Goal: Information Seeking & Learning: Learn about a topic

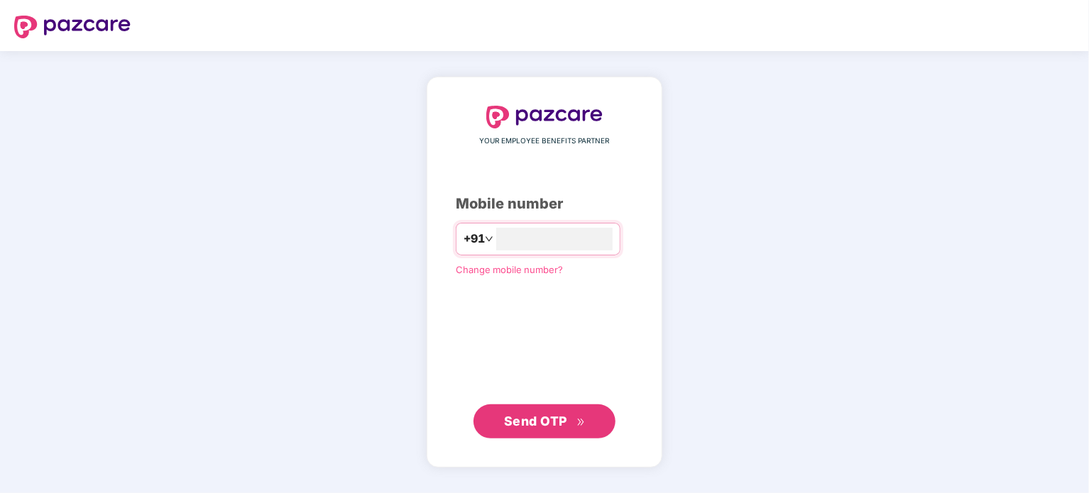
type input "**********"
click at [543, 410] on button "Send OTP" at bounding box center [544, 422] width 142 height 34
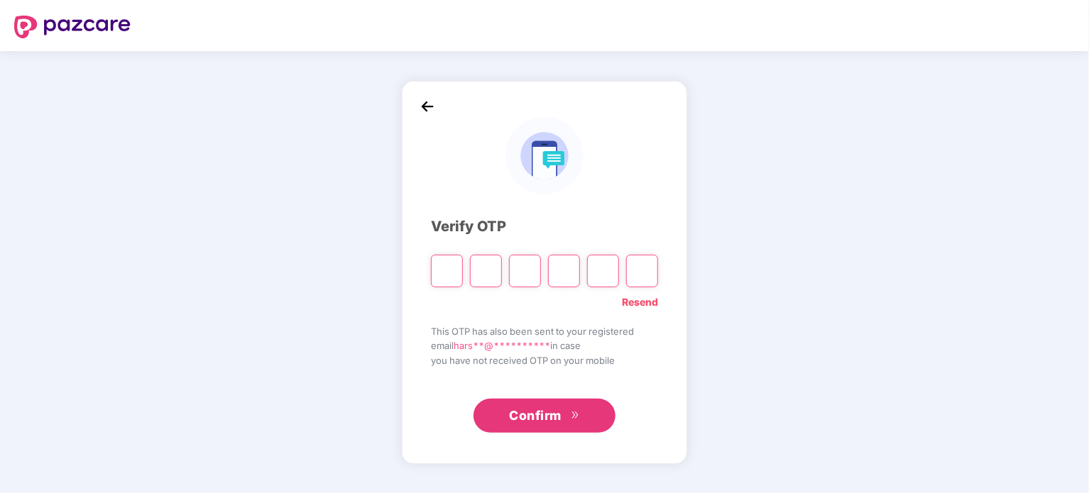
type input "*"
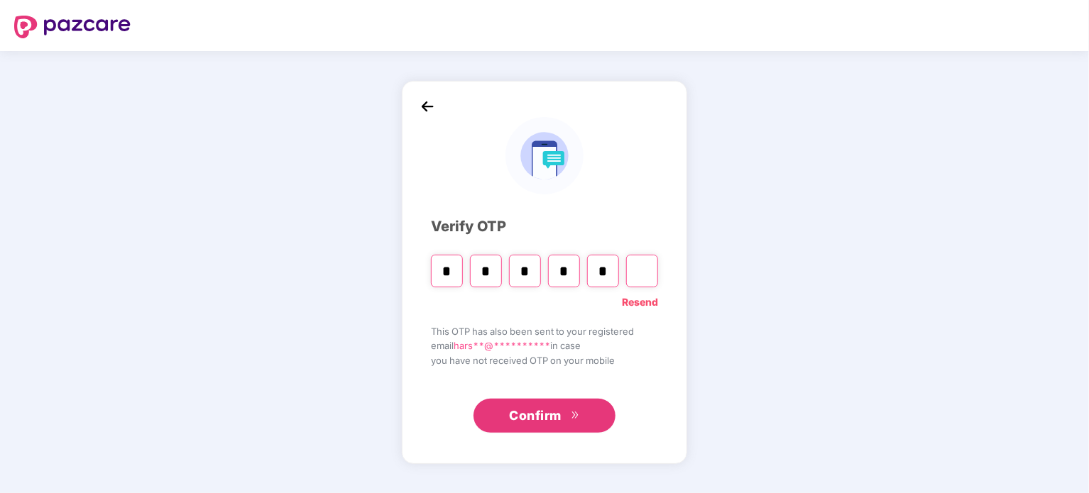
type input "*"
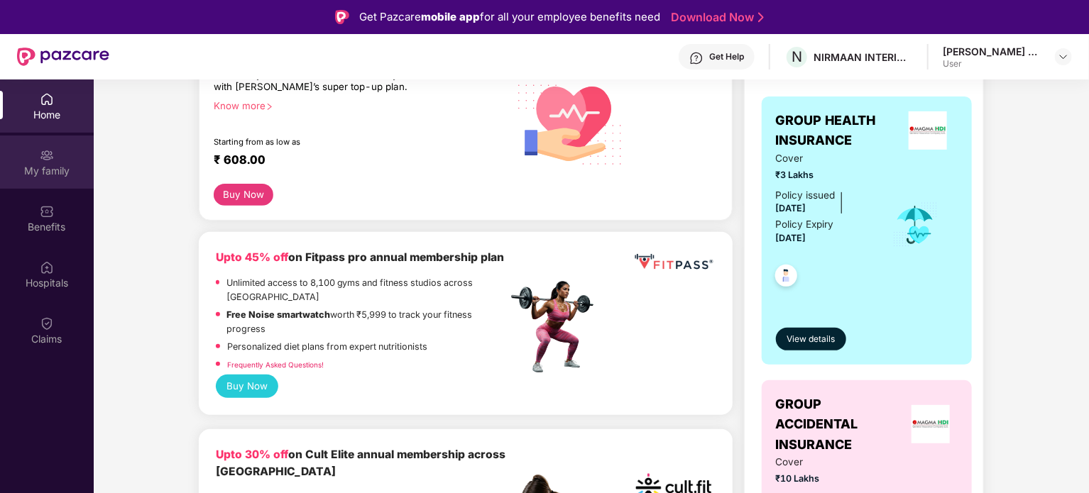
scroll to position [142, 0]
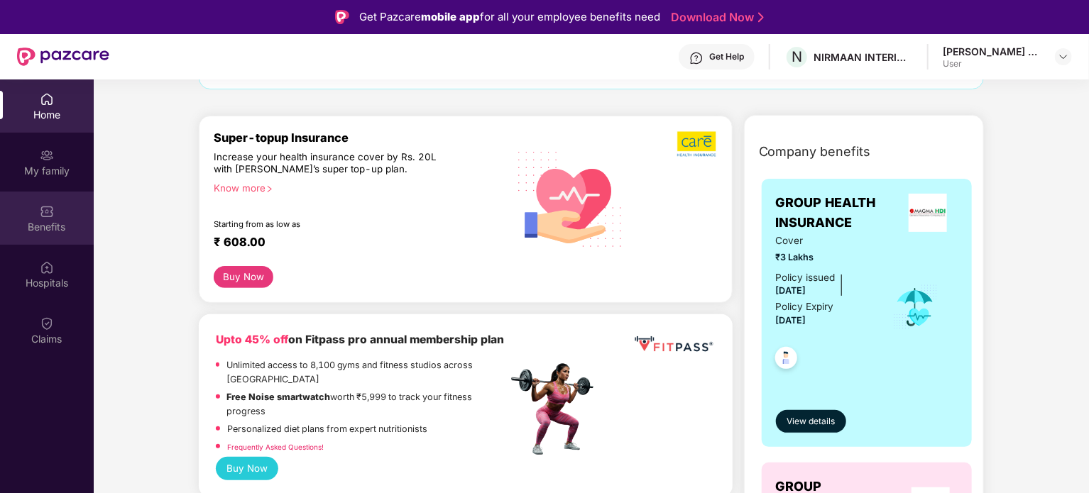
click at [60, 221] on div "Benefits" at bounding box center [47, 227] width 94 height 14
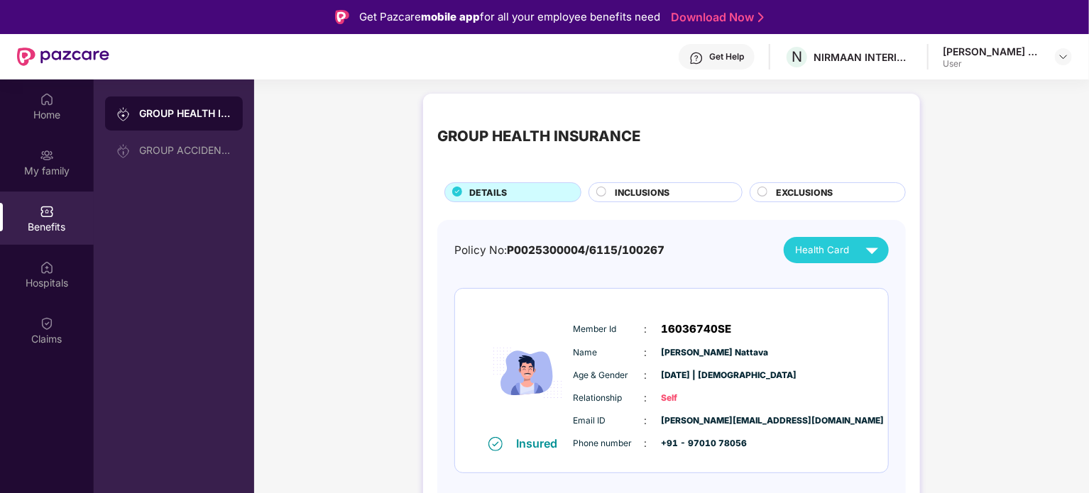
click at [647, 193] on span "INCLUSIONS" at bounding box center [642, 192] width 55 height 13
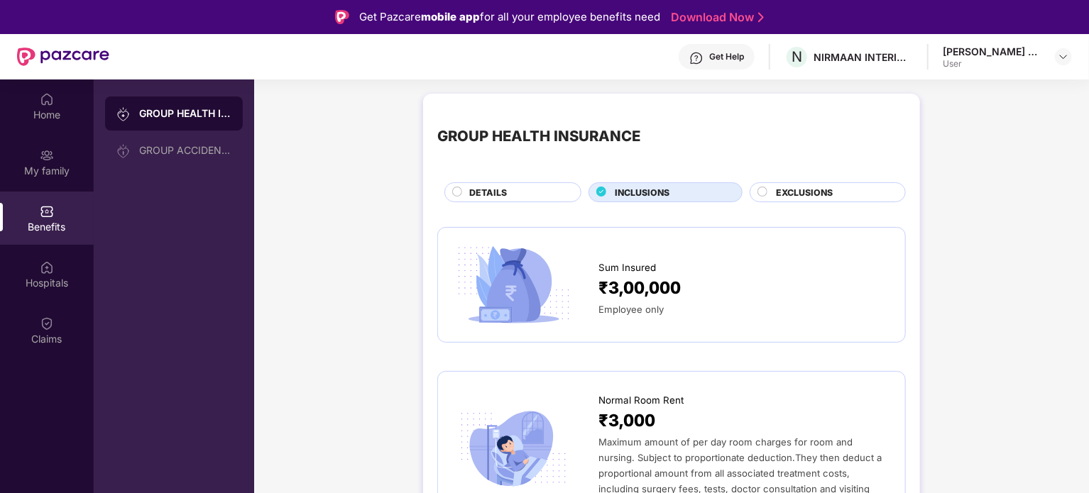
click at [823, 199] on span "EXCLUSIONS" at bounding box center [804, 192] width 57 height 13
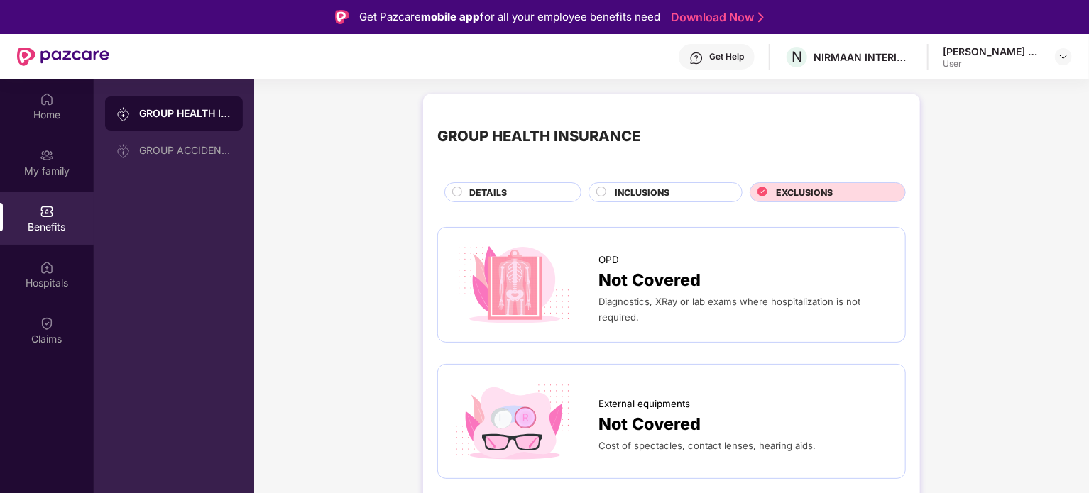
click at [679, 180] on div "GROUP HEALTH INSURANCE DETAILS INCLUSIONS EXCLUSIONS" at bounding box center [671, 155] width 468 height 94
click at [676, 187] on div "INCLUSIONS" at bounding box center [671, 194] width 127 height 16
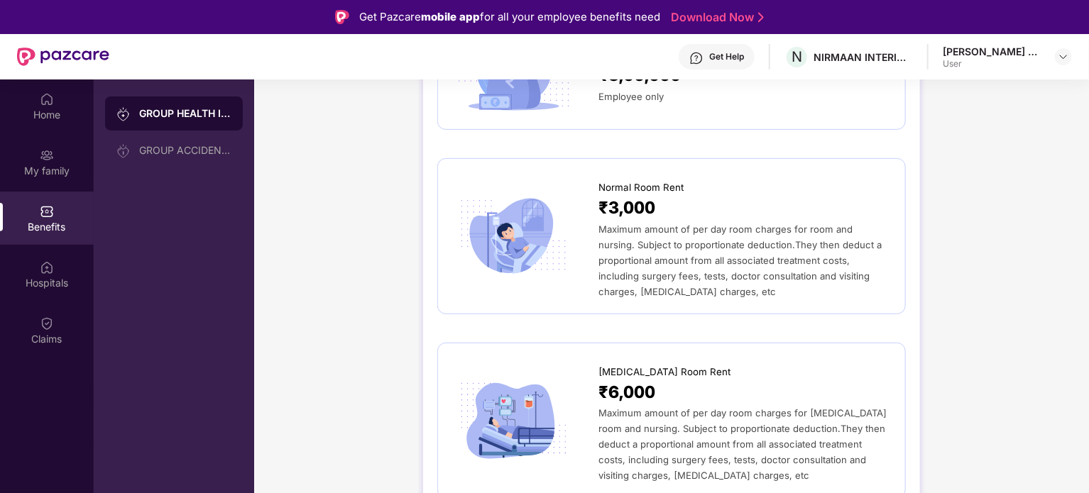
scroll to position [142, 0]
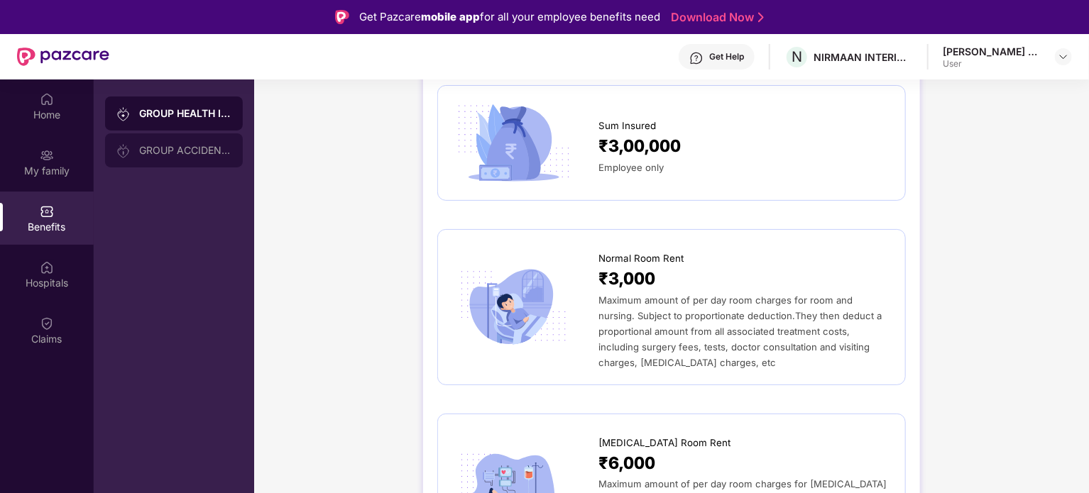
click at [207, 155] on div "GROUP ACCIDENTAL INSURANCE" at bounding box center [185, 150] width 92 height 11
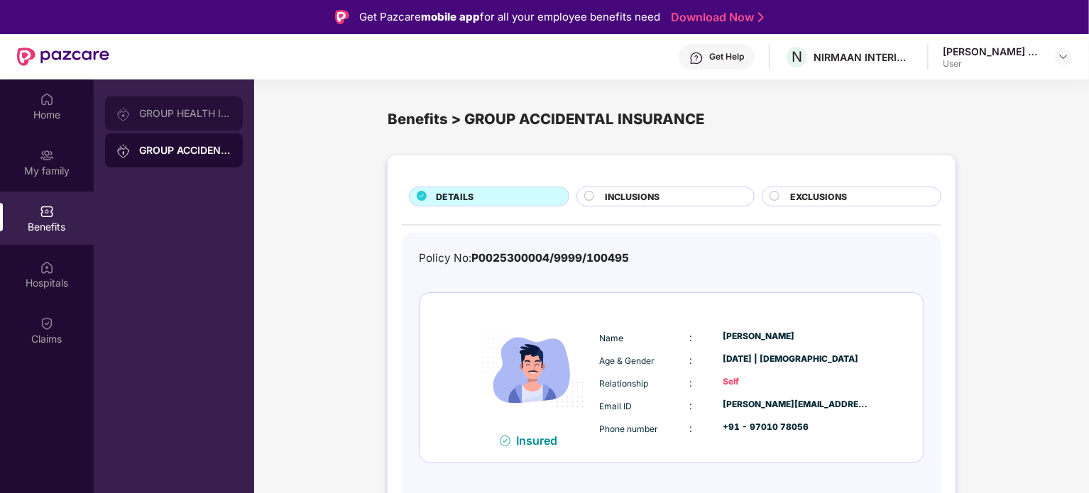
click at [232, 123] on div "GROUP HEALTH INSURANCE" at bounding box center [174, 114] width 138 height 34
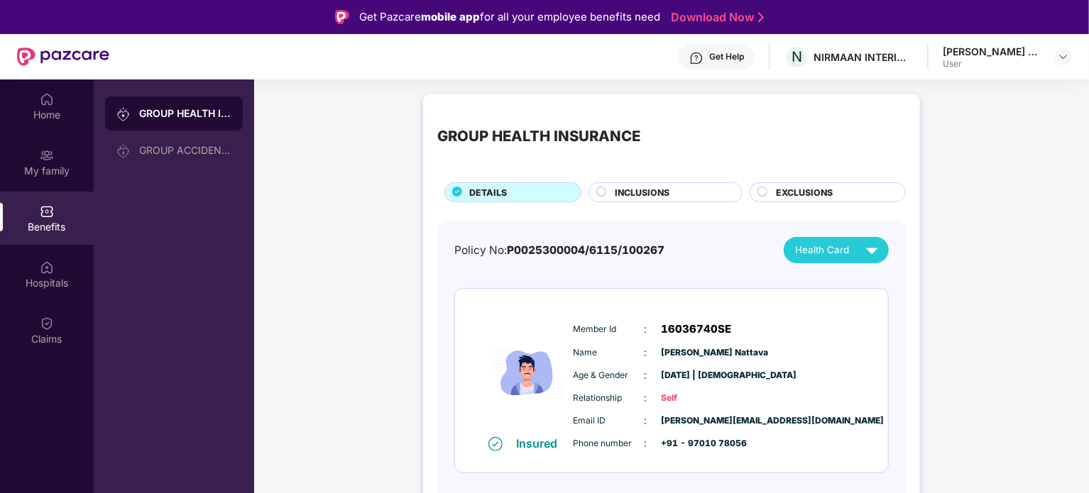
click at [671, 194] on div "INCLUSIONS" at bounding box center [671, 194] width 127 height 16
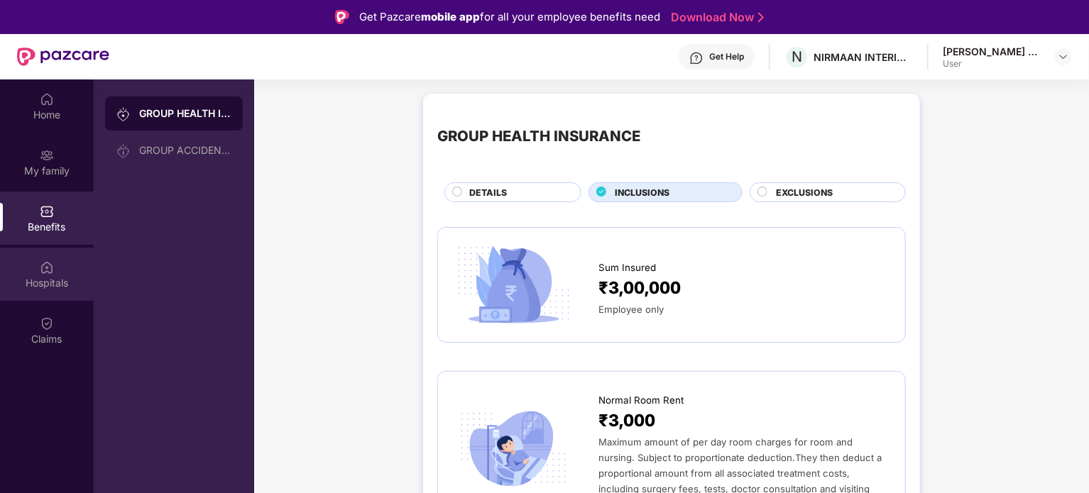
click at [42, 285] on div "Hospitals" at bounding box center [47, 283] width 94 height 14
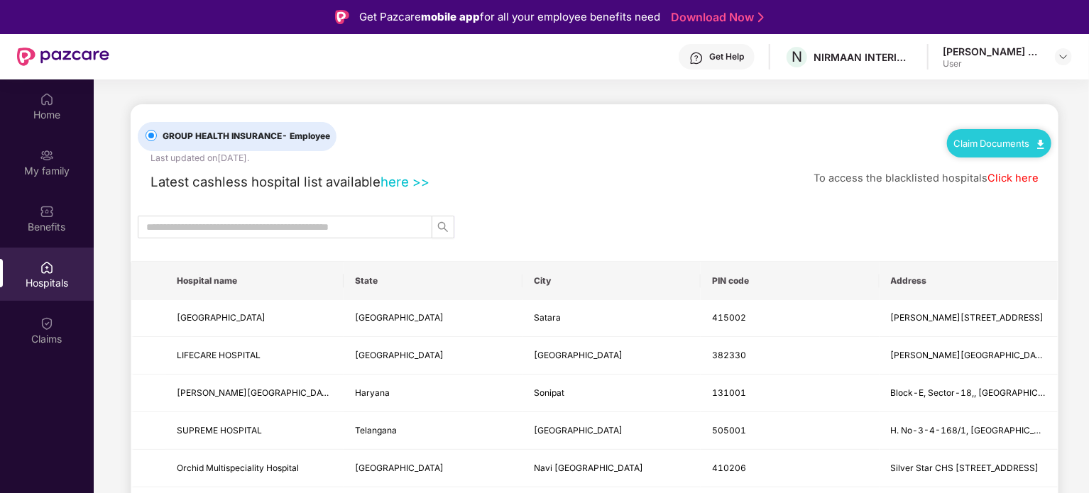
click at [306, 221] on input "text" at bounding box center [279, 227] width 266 height 16
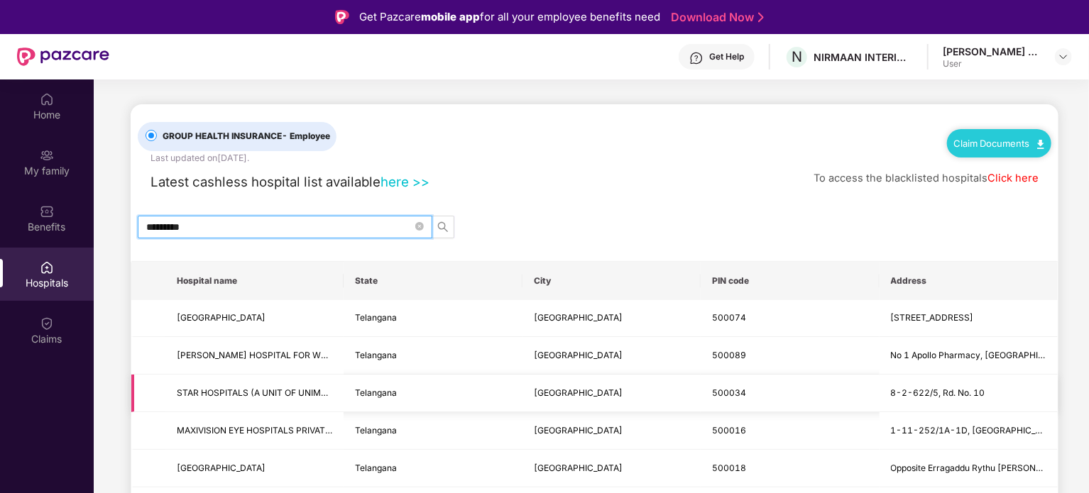
click at [254, 399] on span "STAR HOSPITALS (A UNIT OF UNIMED HEALTH CARE PVT LTD)" at bounding box center [254, 393] width 155 height 13
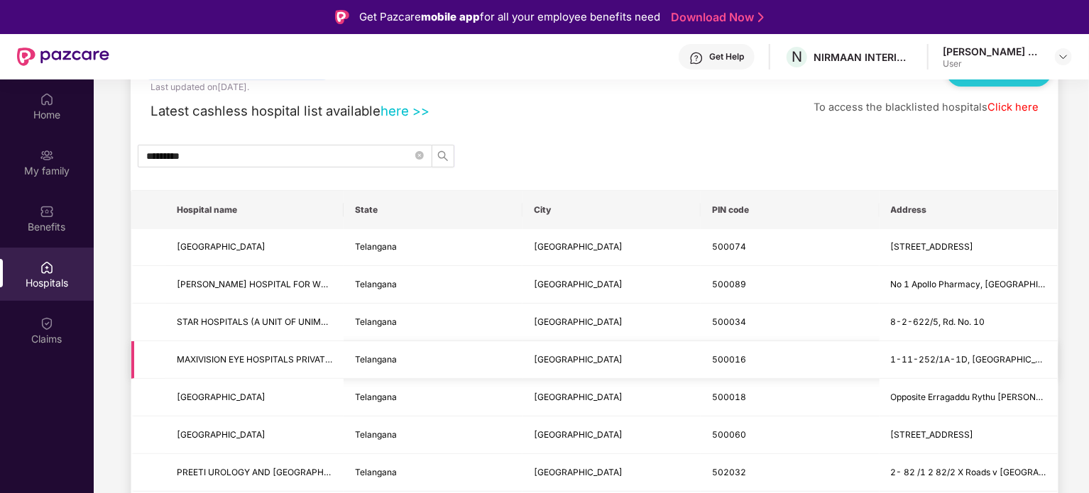
click at [254, 371] on td "MAXIVISION EYE HOSPITALS PRIVATE LIMITED-Begumpet" at bounding box center [254, 360] width 178 height 38
click at [296, 331] on td "STAR HOSPITALS (A UNIT OF UNIMED HEALTH CARE PVT LTD)" at bounding box center [254, 323] width 178 height 38
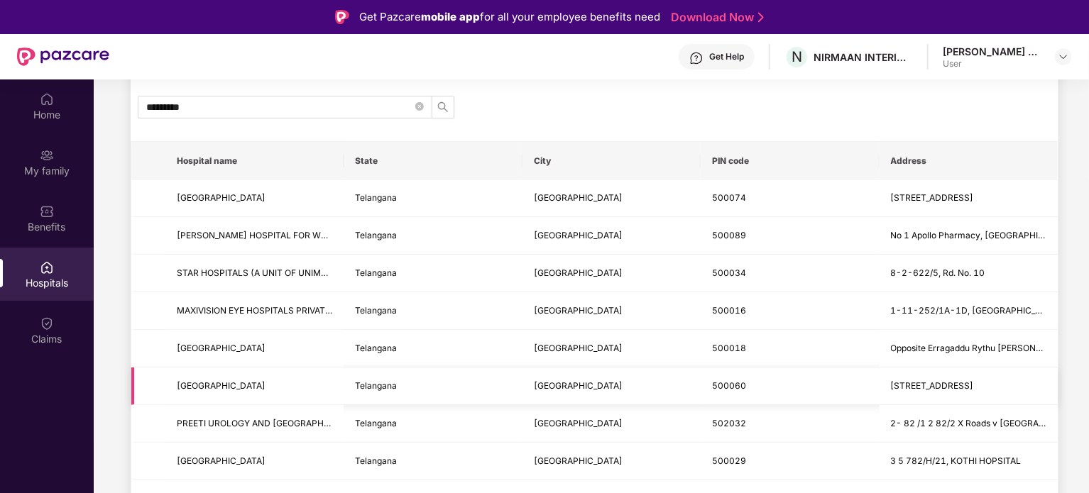
scroll to position [142, 0]
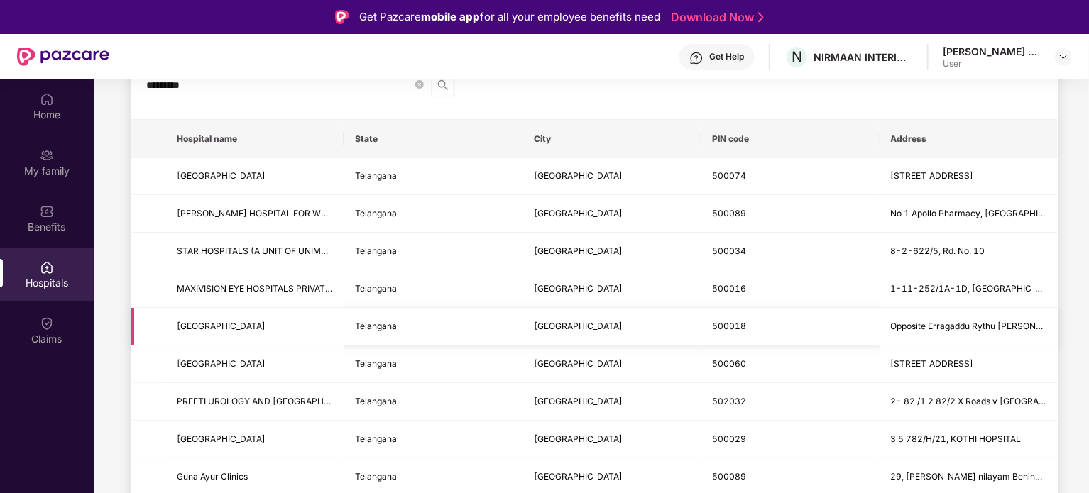
click at [265, 321] on span "[GEOGRAPHIC_DATA]" at bounding box center [221, 326] width 89 height 11
click at [265, 358] on span "[GEOGRAPHIC_DATA]" at bounding box center [254, 364] width 155 height 13
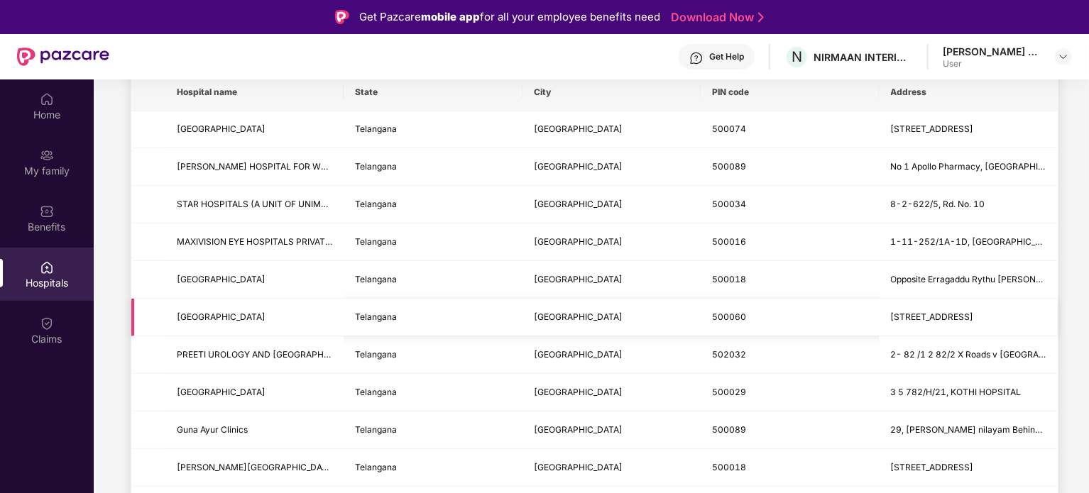
scroll to position [213, 0]
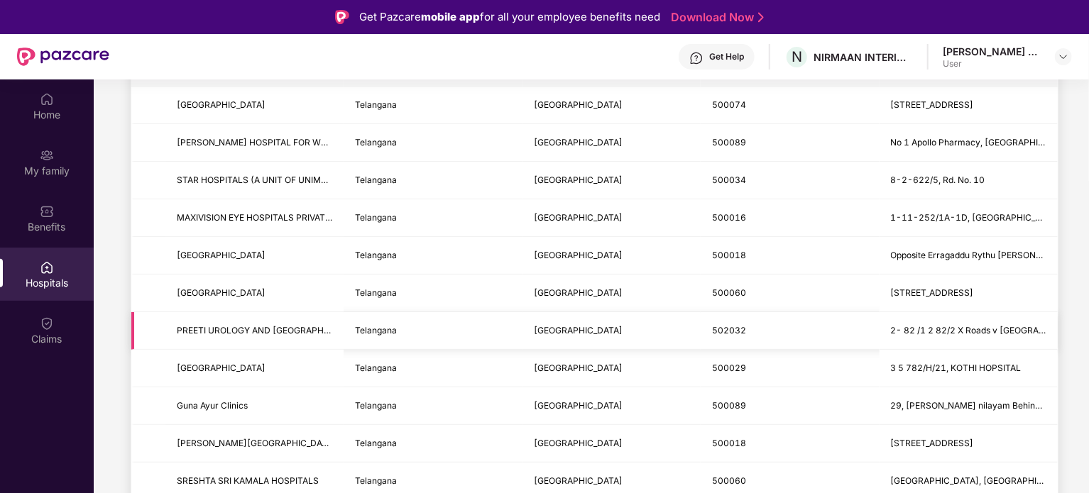
click at [265, 341] on td "PREETI UROLOGY AND [GEOGRAPHIC_DATA]" at bounding box center [254, 331] width 178 height 38
click at [263, 368] on span "[GEOGRAPHIC_DATA]" at bounding box center [221, 368] width 89 height 11
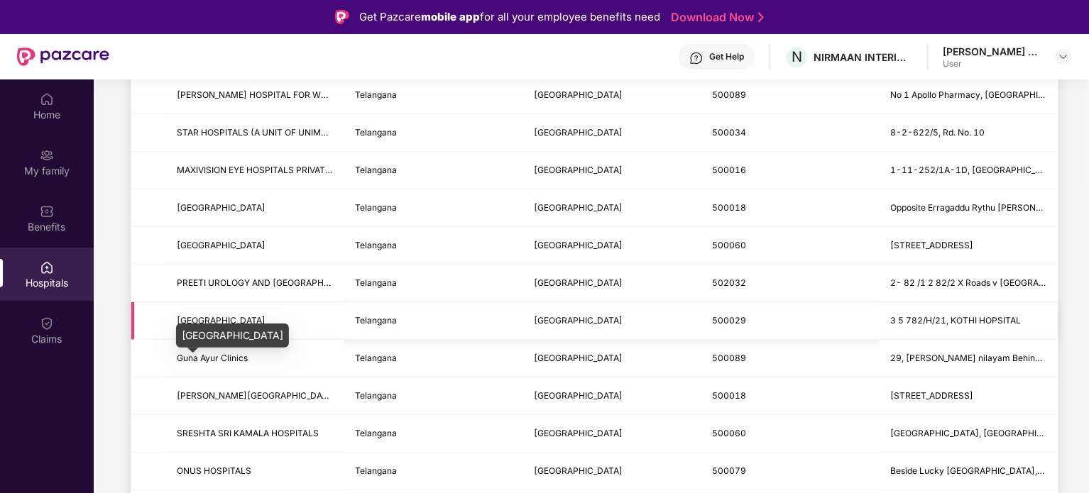
scroll to position [284, 0]
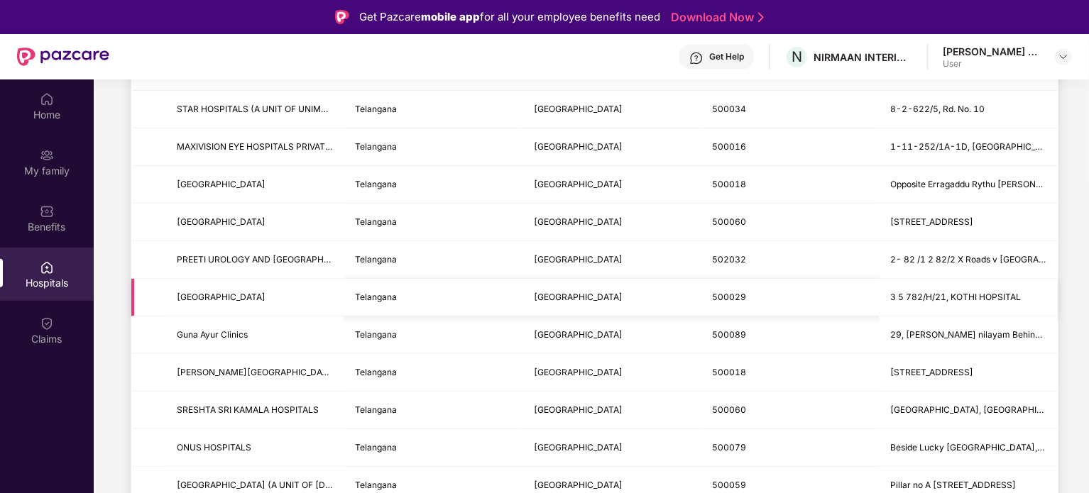
click at [302, 306] on td "[GEOGRAPHIC_DATA]" at bounding box center [254, 298] width 178 height 38
click at [296, 325] on td "Guna Ayur Clinics" at bounding box center [254, 336] width 178 height 38
click at [283, 367] on span "[PERSON_NAME][GEOGRAPHIC_DATA]" at bounding box center [254, 372] width 155 height 13
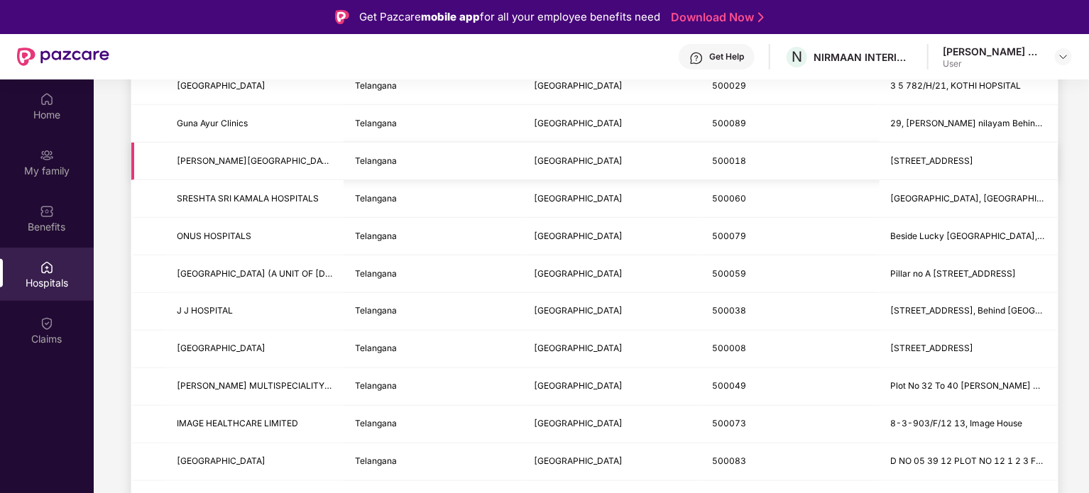
scroll to position [497, 0]
click at [287, 136] on td "Guna Ayur Clinics" at bounding box center [254, 123] width 178 height 38
click at [281, 180] on td "SRESHTA SRI KAMALA HOSPITALS" at bounding box center [254, 198] width 178 height 38
click at [284, 160] on span "[PERSON_NAME][GEOGRAPHIC_DATA]" at bounding box center [254, 159] width 155 height 13
click at [285, 185] on td "SRESHTA SRI KAMALA HOSPITALS" at bounding box center [254, 198] width 178 height 38
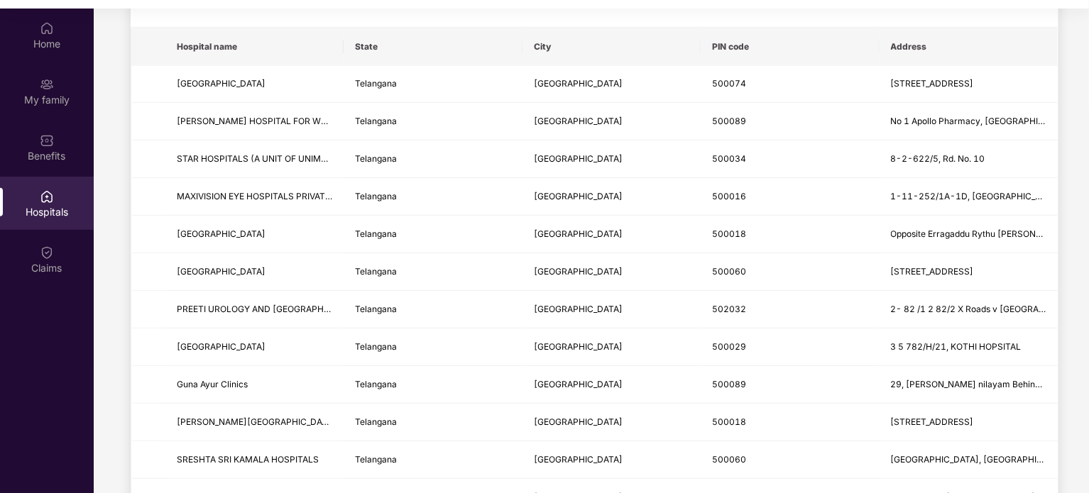
scroll to position [0, 0]
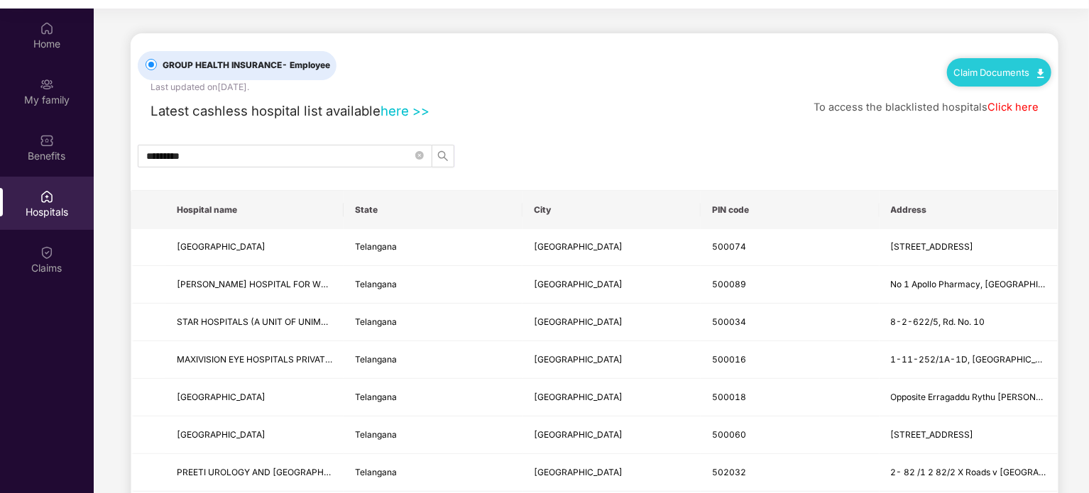
click at [1008, 107] on link "Click here" at bounding box center [1012, 107] width 51 height 13
click at [216, 328] on span "STAR HOSPITALS (A UNIT OF UNIMED HEALTH CARE PVT LTD)" at bounding box center [254, 322] width 155 height 13
click at [224, 286] on span "[PERSON_NAME] HOSPITAL FOR WOMEN AND CHILDREN" at bounding box center [295, 284] width 236 height 11
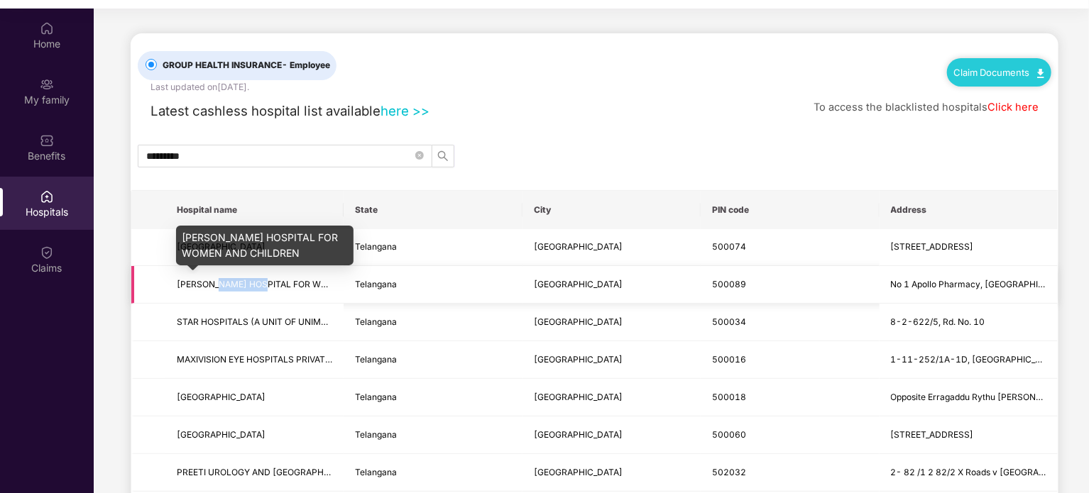
click at [224, 286] on span "[PERSON_NAME] HOSPITAL FOR WOMEN AND CHILDREN" at bounding box center [295, 284] width 236 height 11
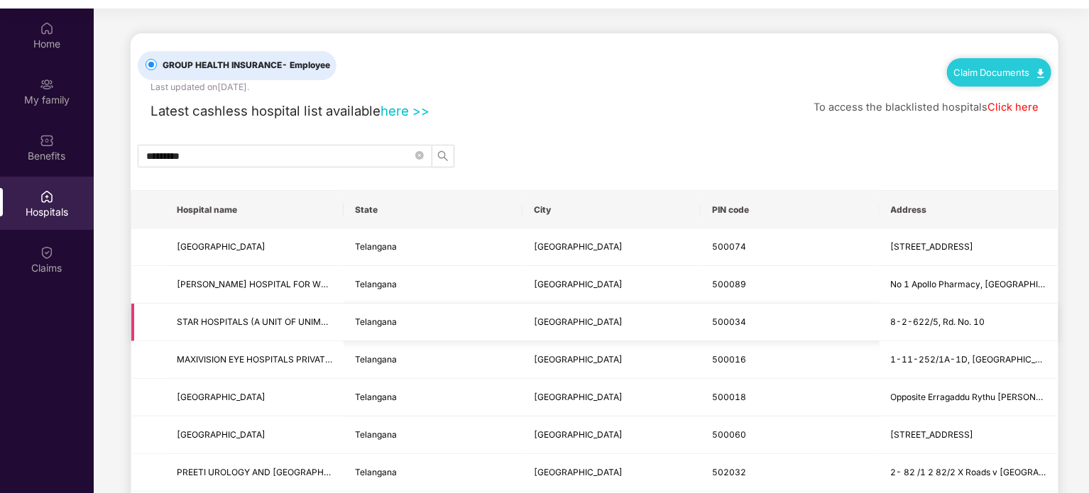
click at [230, 334] on td "STAR HOSPITALS (A UNIT OF UNIMED HEALTH CARE PVT LTD)" at bounding box center [254, 323] width 178 height 38
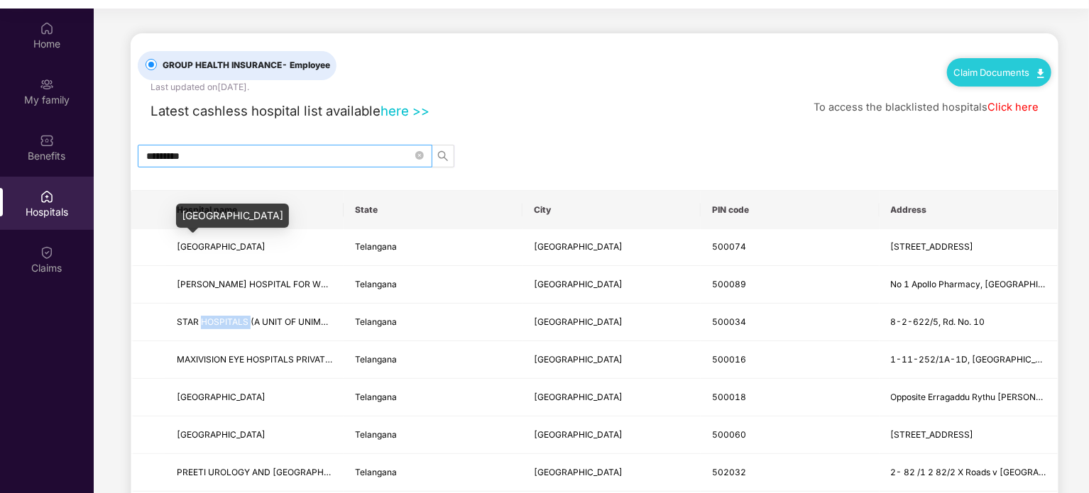
click at [253, 158] on input "*********" at bounding box center [279, 156] width 266 height 16
click at [253, 157] on input "*********" at bounding box center [279, 156] width 266 height 16
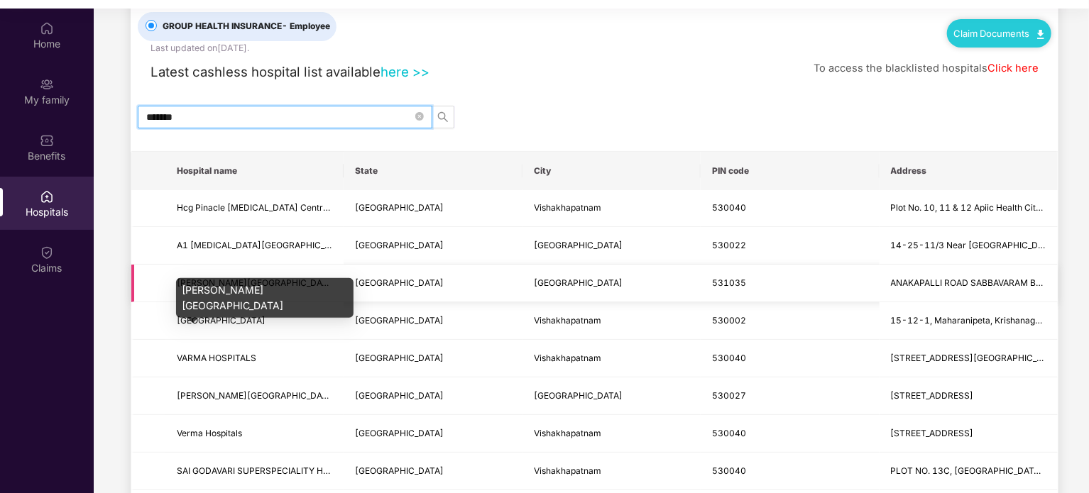
scroll to position [71, 0]
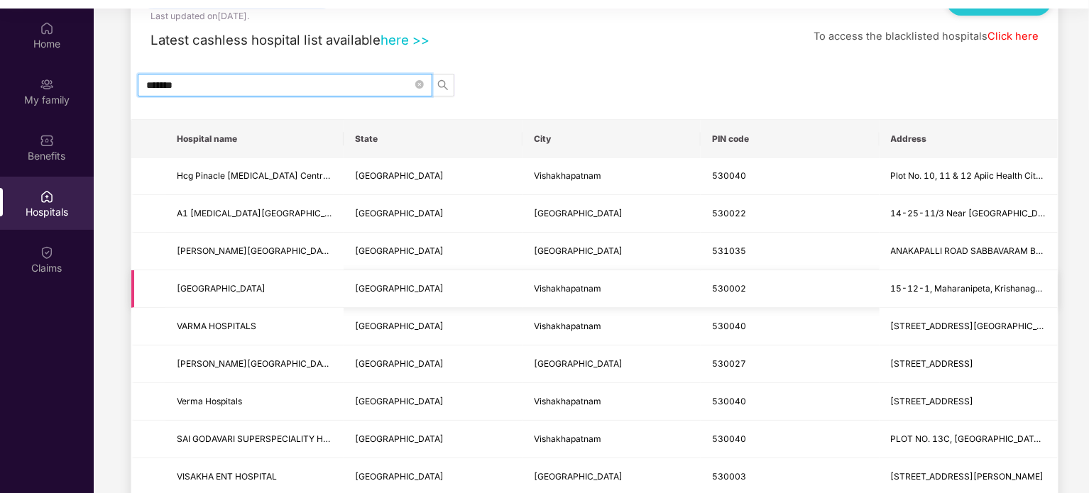
click at [334, 291] on td "[GEOGRAPHIC_DATA]" at bounding box center [254, 289] width 178 height 38
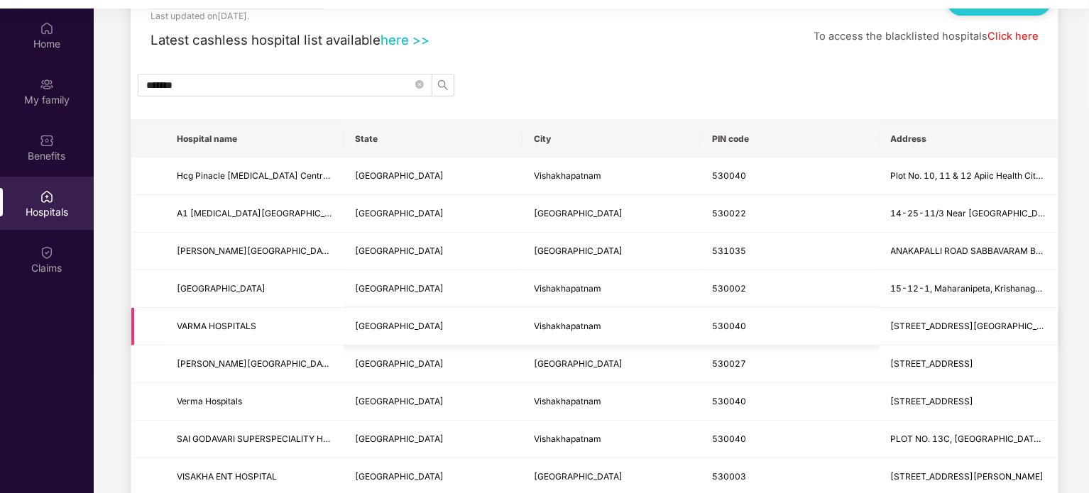
click at [278, 320] on span "VARMA HOSPITALS" at bounding box center [254, 326] width 155 height 13
click at [288, 285] on span "[GEOGRAPHIC_DATA]" at bounding box center [254, 288] width 155 height 13
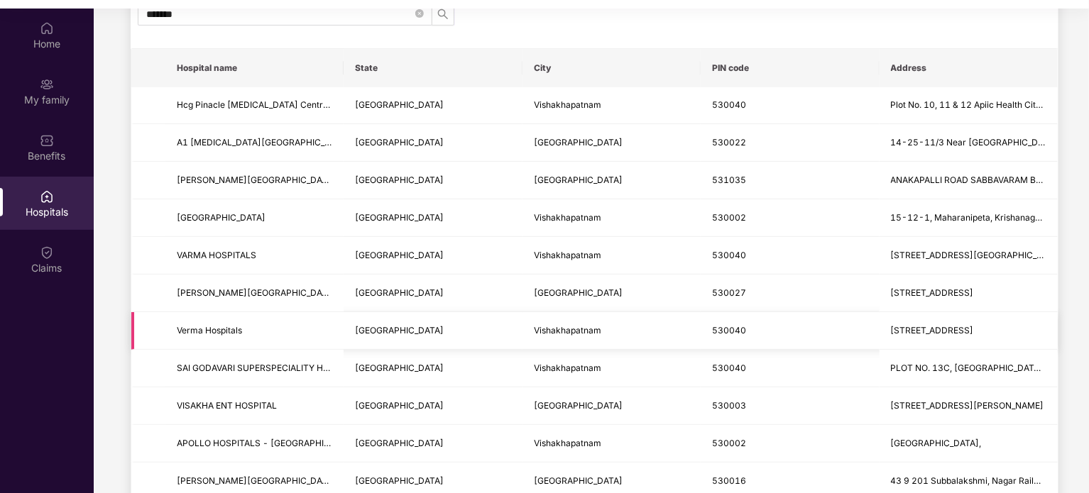
click at [236, 328] on span "Verma Hospitals" at bounding box center [209, 330] width 65 height 11
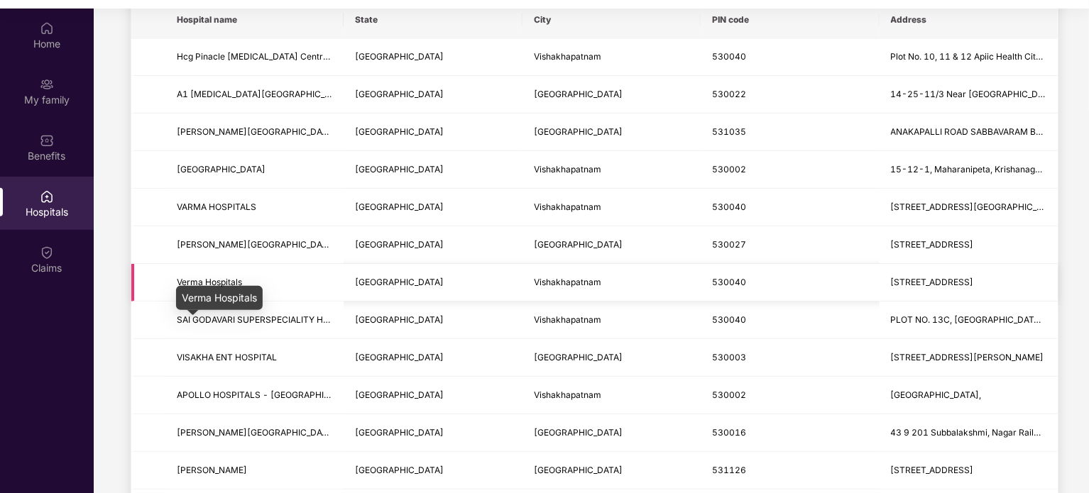
scroll to position [213, 0]
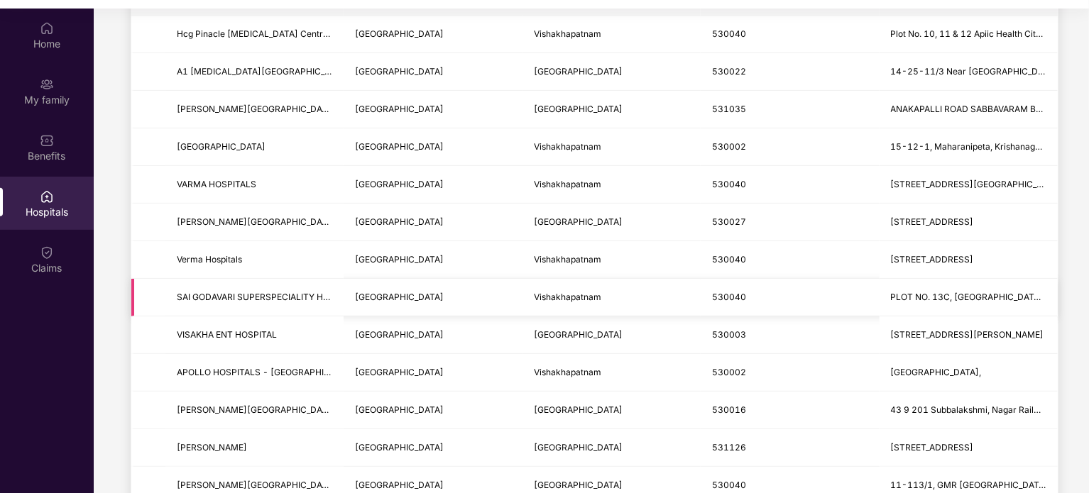
click at [276, 309] on td "SAI GODAVARI SUPERSPECIALITY HOSPITAL" at bounding box center [254, 298] width 178 height 38
click at [274, 326] on td "VISAKHA ENT HOSPITAL" at bounding box center [254, 336] width 178 height 38
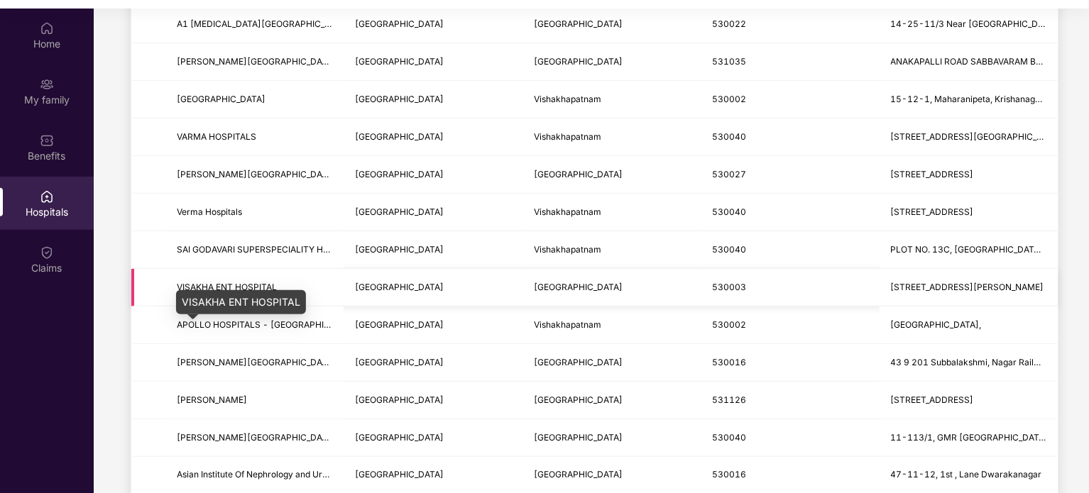
scroll to position [284, 0]
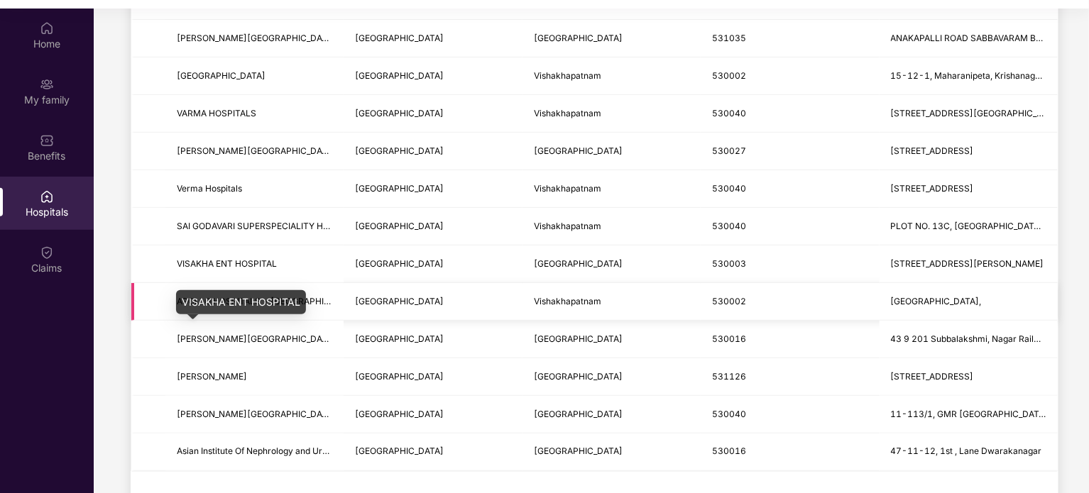
click at [312, 303] on span "APOLLO HOSPITALS - [GEOGRAPHIC_DATA]" at bounding box center [268, 301] width 182 height 11
click at [290, 347] on td "[PERSON_NAME][GEOGRAPHIC_DATA]" at bounding box center [254, 340] width 178 height 38
click at [290, 385] on td "[PERSON_NAME]" at bounding box center [254, 377] width 178 height 38
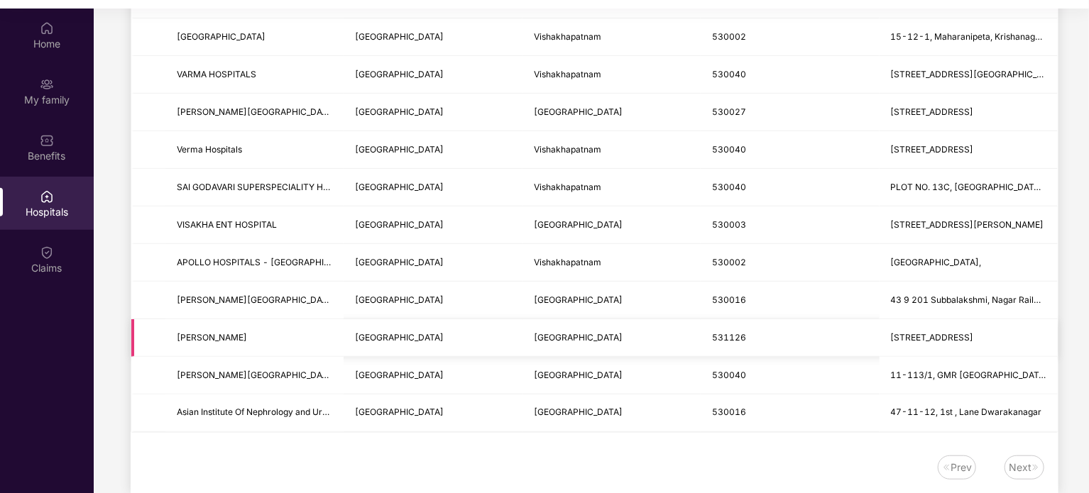
scroll to position [340, 0]
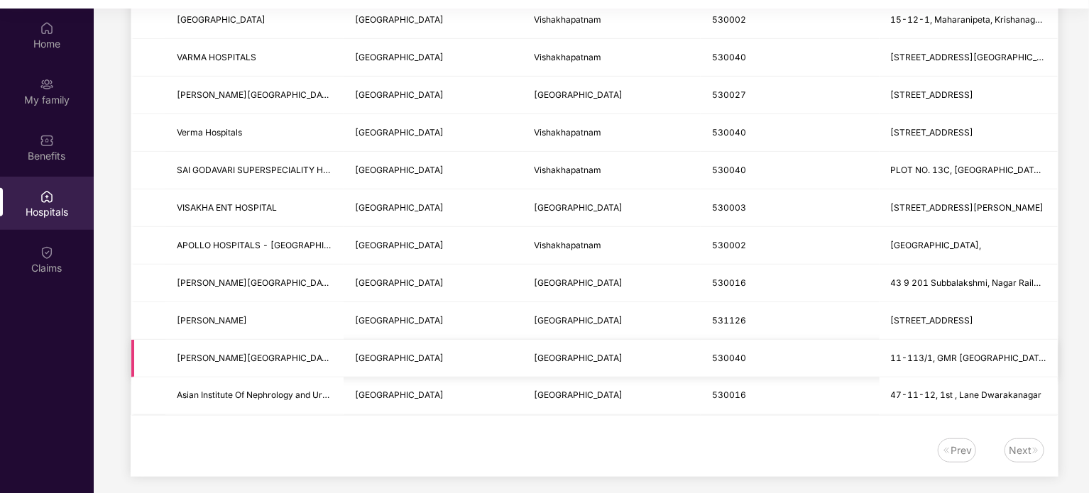
click at [303, 360] on span "[PERSON_NAME][GEOGRAPHIC_DATA]" at bounding box center [254, 358] width 155 height 13
click at [301, 394] on span "Asian Institute Of Nephrology and Urology" at bounding box center [261, 395] width 168 height 11
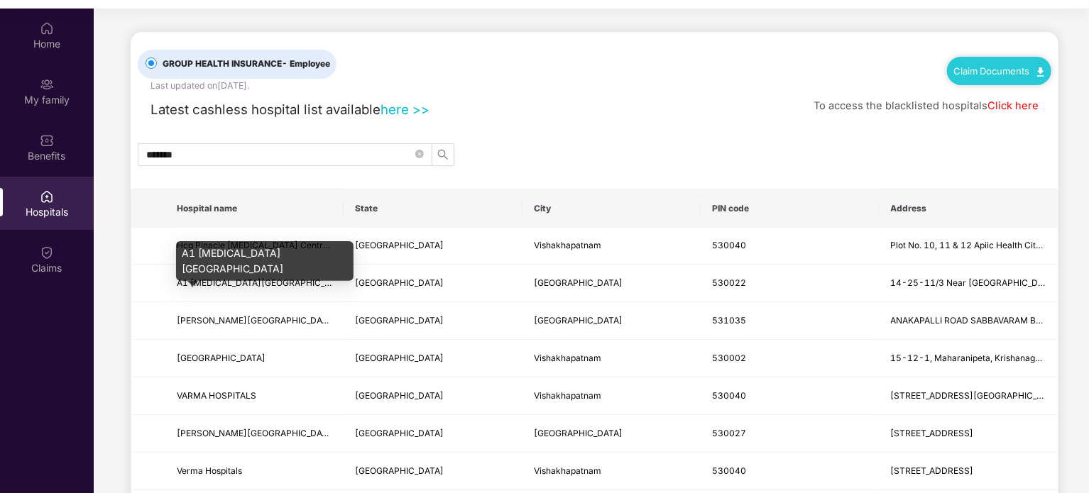
scroll to position [0, 0]
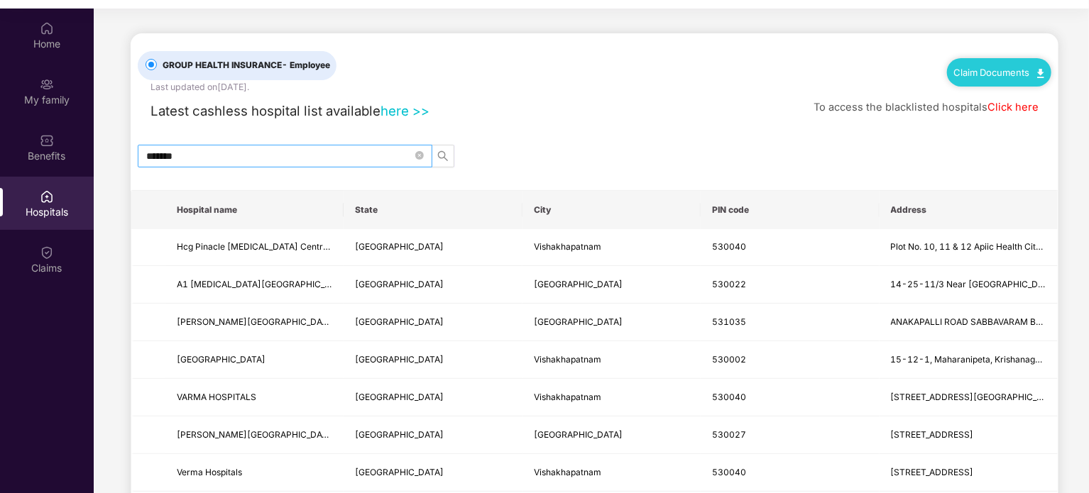
click at [229, 165] on span "*******" at bounding box center [285, 156] width 295 height 23
click at [230, 163] on span "*******" at bounding box center [285, 156] width 295 height 23
click at [234, 156] on input "*******" at bounding box center [279, 156] width 266 height 16
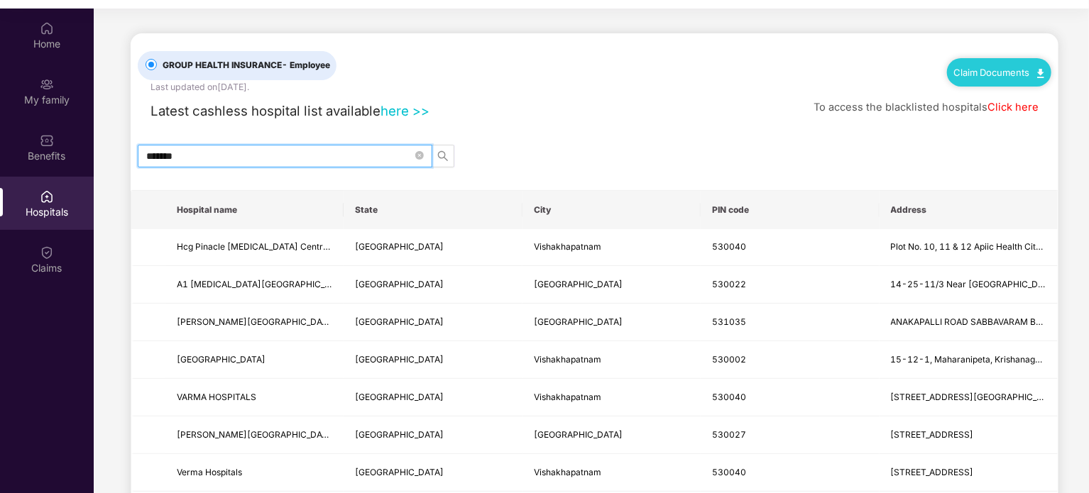
click at [234, 156] on input "*******" at bounding box center [279, 156] width 266 height 16
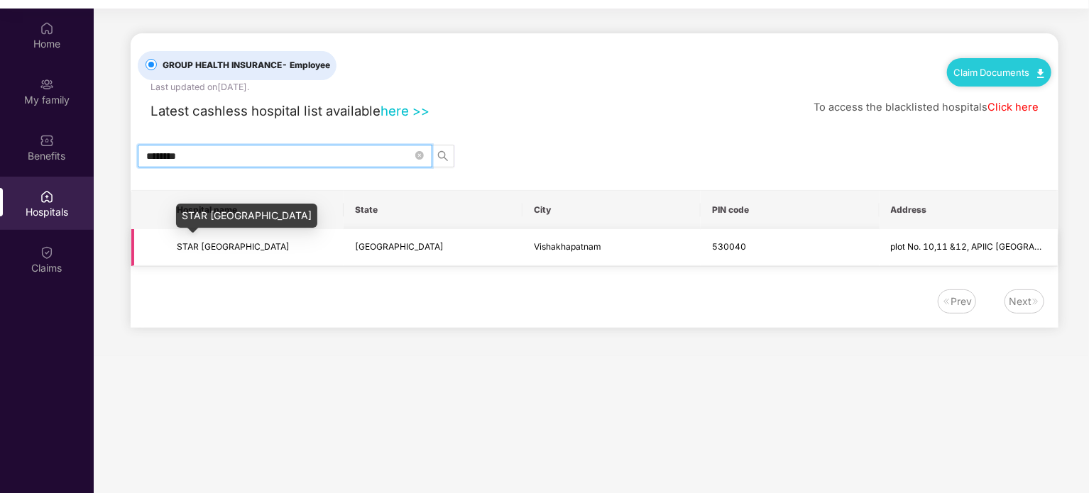
type input "********"
click at [239, 249] on span "STAR [GEOGRAPHIC_DATA]" at bounding box center [233, 246] width 113 height 11
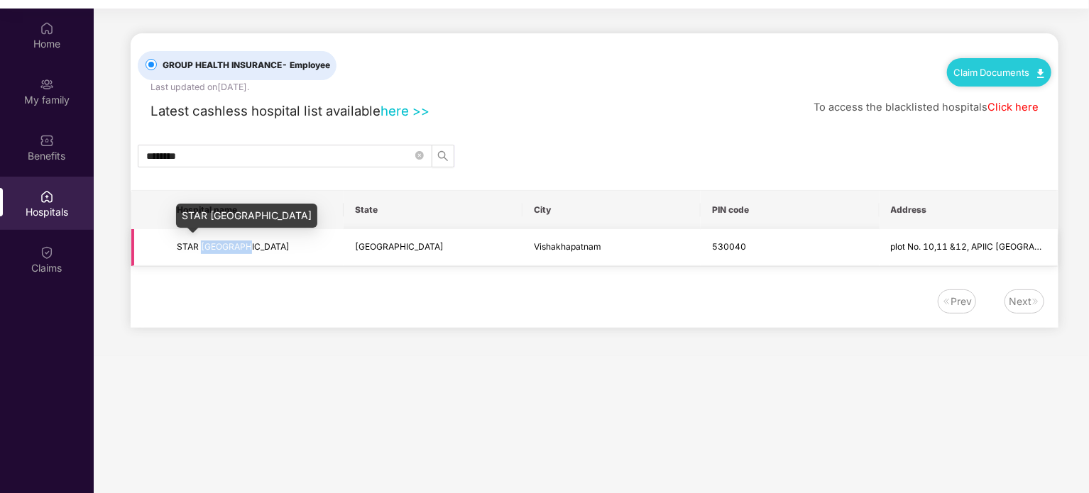
click at [239, 249] on span "STAR [GEOGRAPHIC_DATA]" at bounding box center [233, 246] width 113 height 11
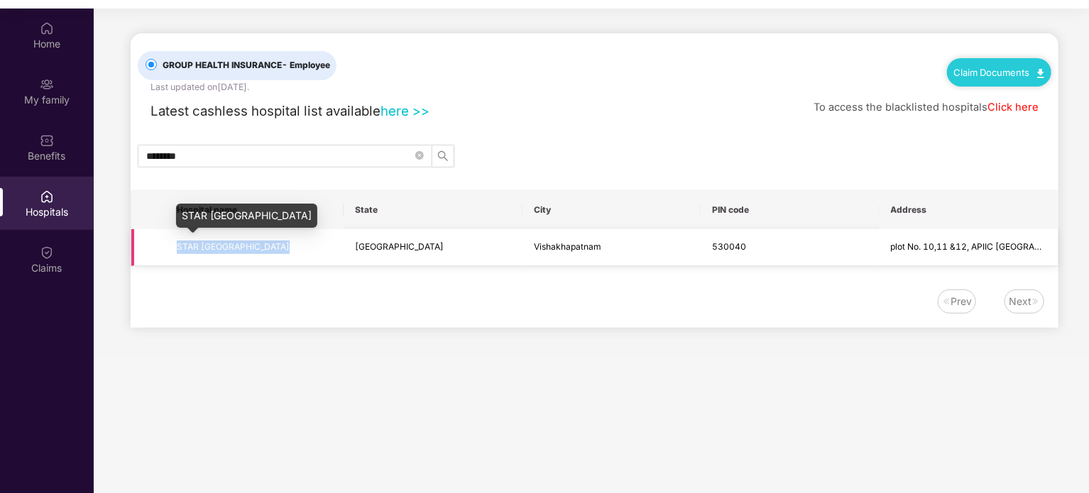
click at [239, 249] on span "STAR [GEOGRAPHIC_DATA]" at bounding box center [233, 246] width 113 height 11
click at [238, 250] on span "STAR [GEOGRAPHIC_DATA]" at bounding box center [233, 246] width 113 height 11
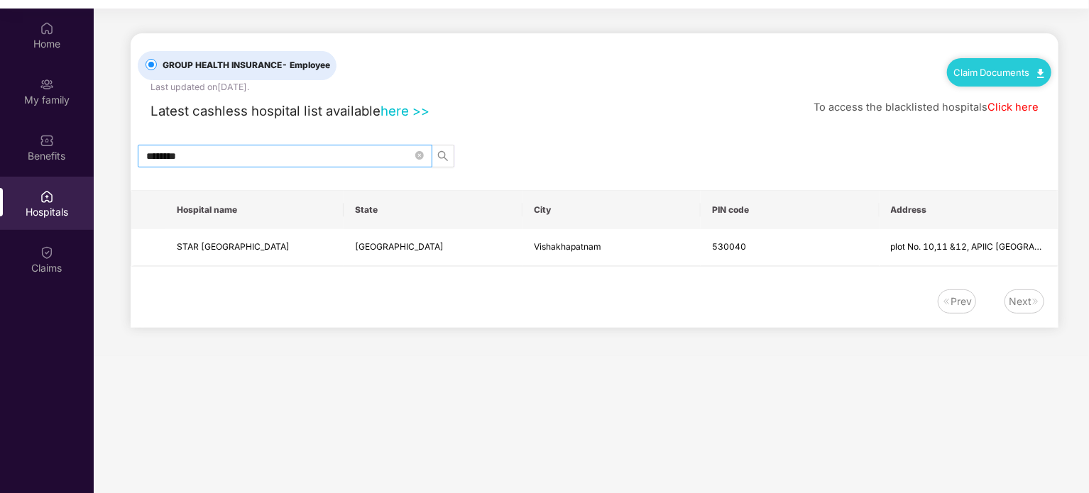
click at [196, 154] on input "********" at bounding box center [279, 156] width 266 height 16
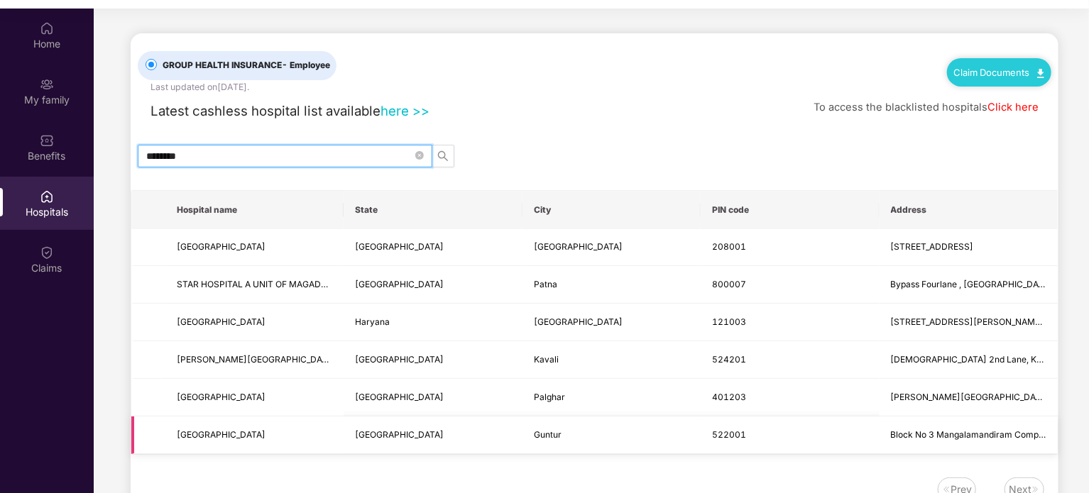
type input "********"
click at [531, 425] on td "Guntur" at bounding box center [611, 436] width 178 height 38
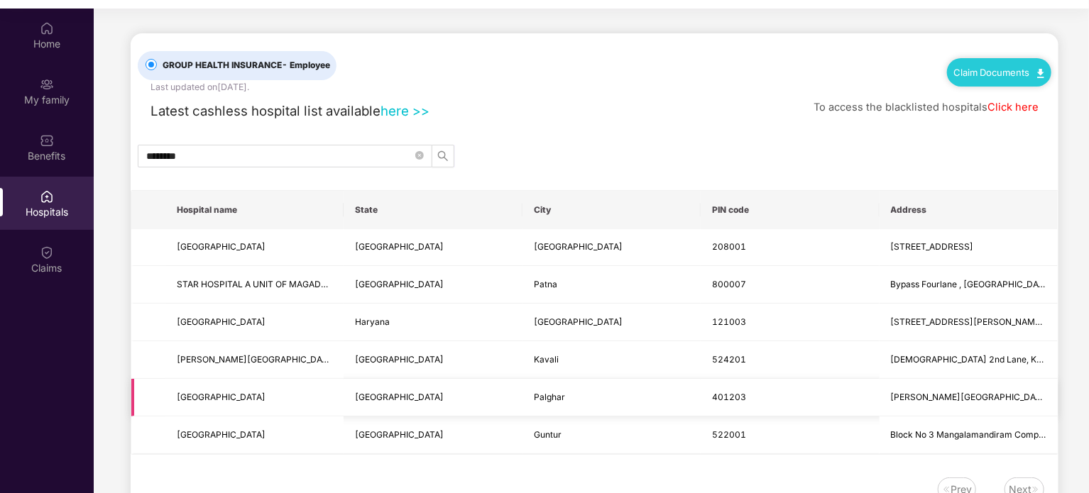
click at [541, 394] on span "Palghar" at bounding box center [549, 397] width 31 height 11
click at [497, 367] on td "[GEOGRAPHIC_DATA]" at bounding box center [433, 360] width 178 height 38
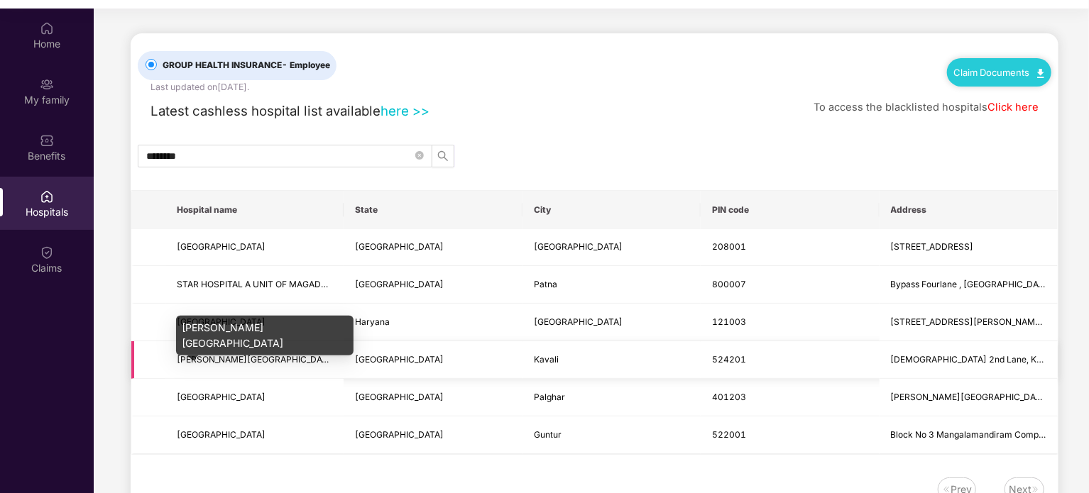
click at [238, 356] on span "[PERSON_NAME][GEOGRAPHIC_DATA]" at bounding box center [256, 359] width 159 height 11
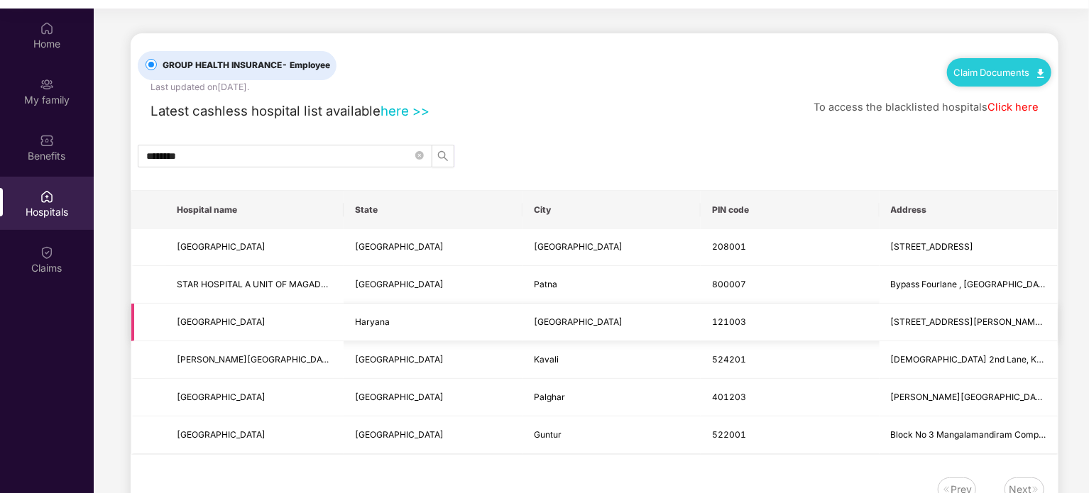
click at [539, 320] on span "[GEOGRAPHIC_DATA]" at bounding box center [578, 322] width 89 height 11
click at [239, 292] on td "STAR HOSPITAL A UNIT OF MAGADH NURSING HOME" at bounding box center [254, 285] width 178 height 38
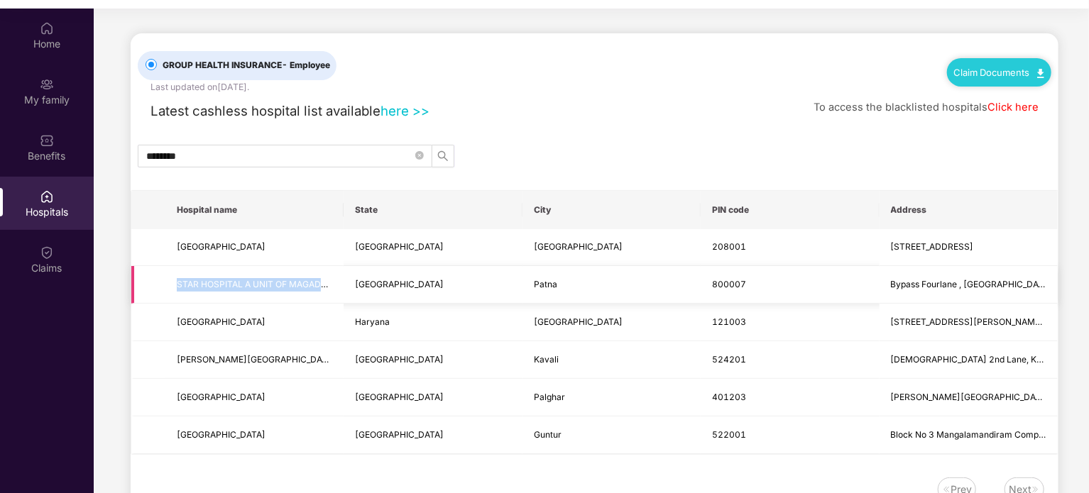
click at [239, 292] on td "STAR HOSPITAL A UNIT OF MAGADH NURSING HOME" at bounding box center [254, 285] width 178 height 38
click at [529, 247] on td "[GEOGRAPHIC_DATA]" at bounding box center [611, 248] width 178 height 38
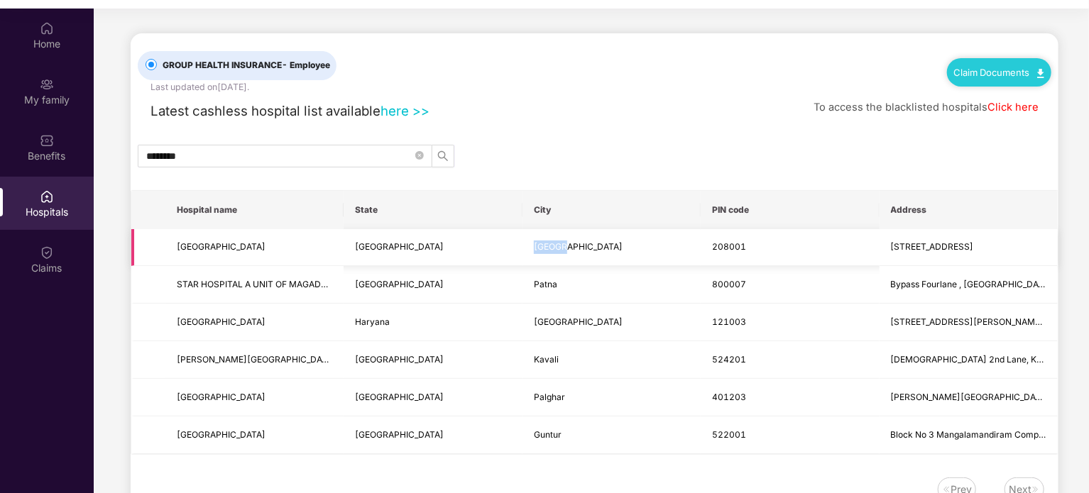
click at [529, 247] on td "[GEOGRAPHIC_DATA]" at bounding box center [611, 248] width 178 height 38
click at [419, 161] on span at bounding box center [419, 155] width 9 height 13
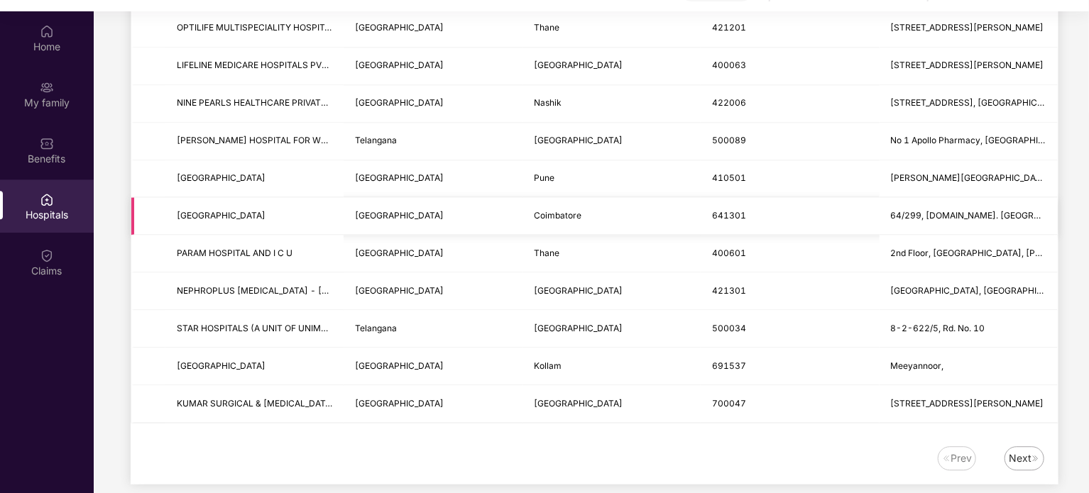
scroll to position [71, 0]
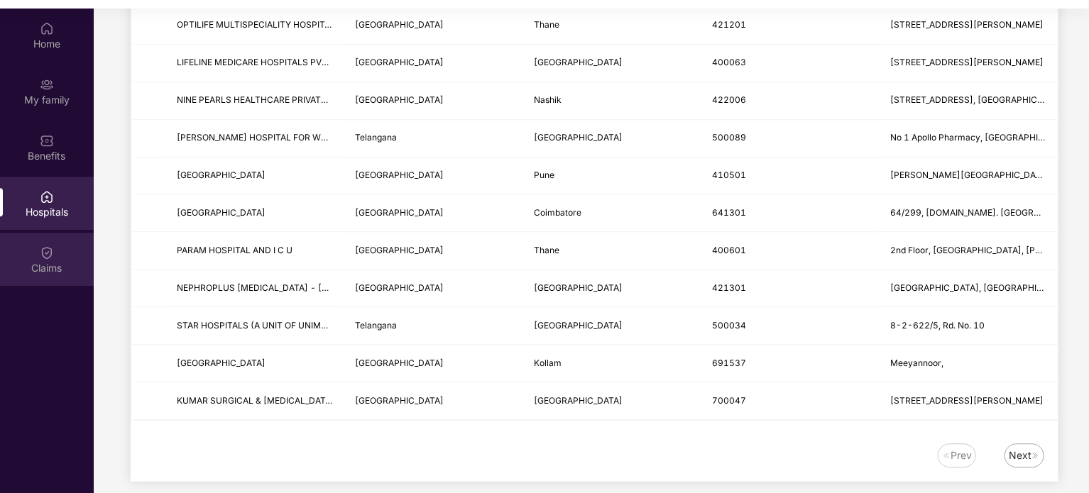
click at [36, 261] on div "Claims" at bounding box center [47, 268] width 94 height 14
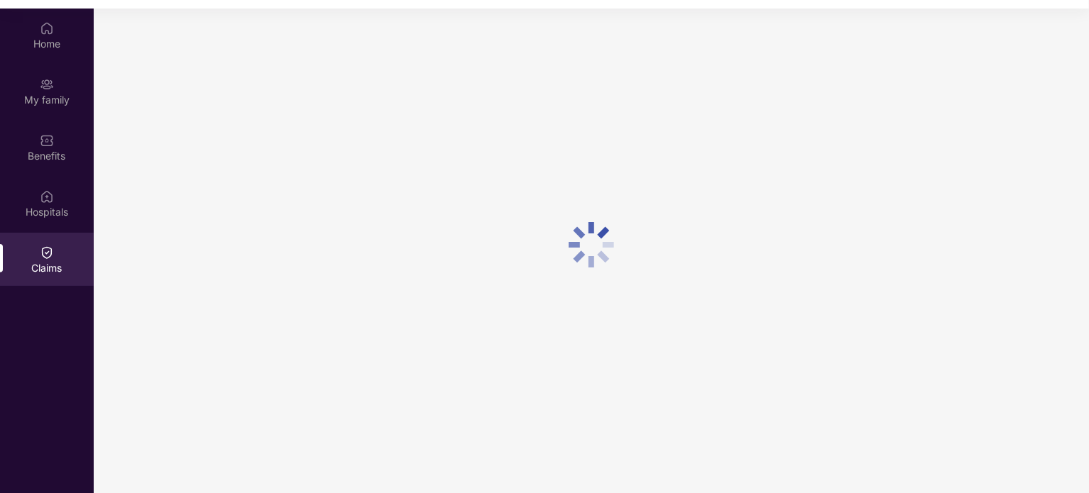
scroll to position [0, 0]
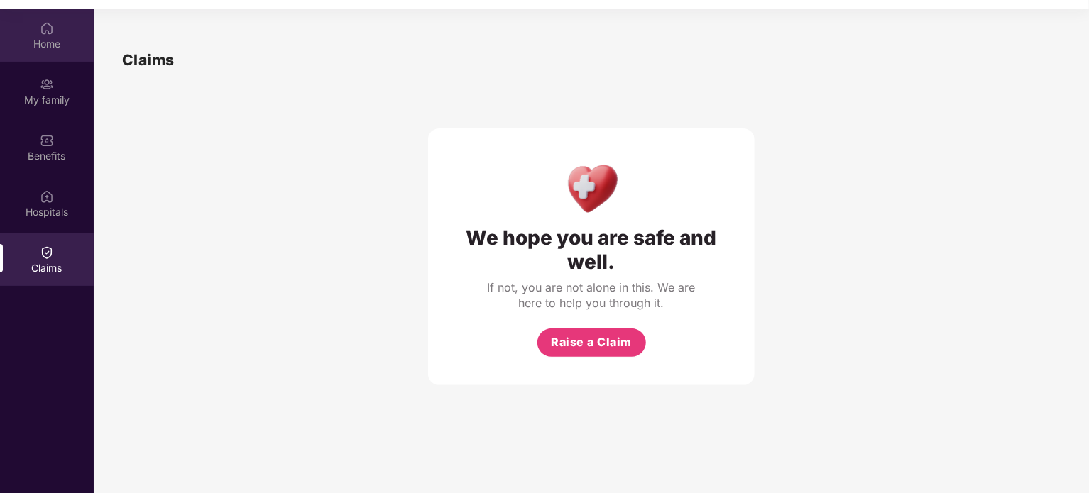
click at [46, 50] on div "Home" at bounding box center [47, 44] width 94 height 14
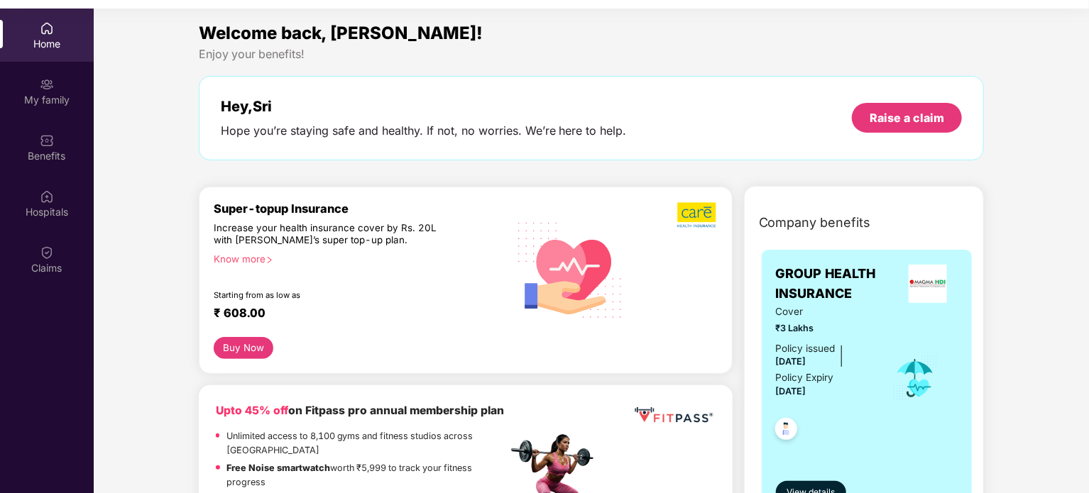
click at [43, 50] on div "Home" at bounding box center [47, 44] width 94 height 14
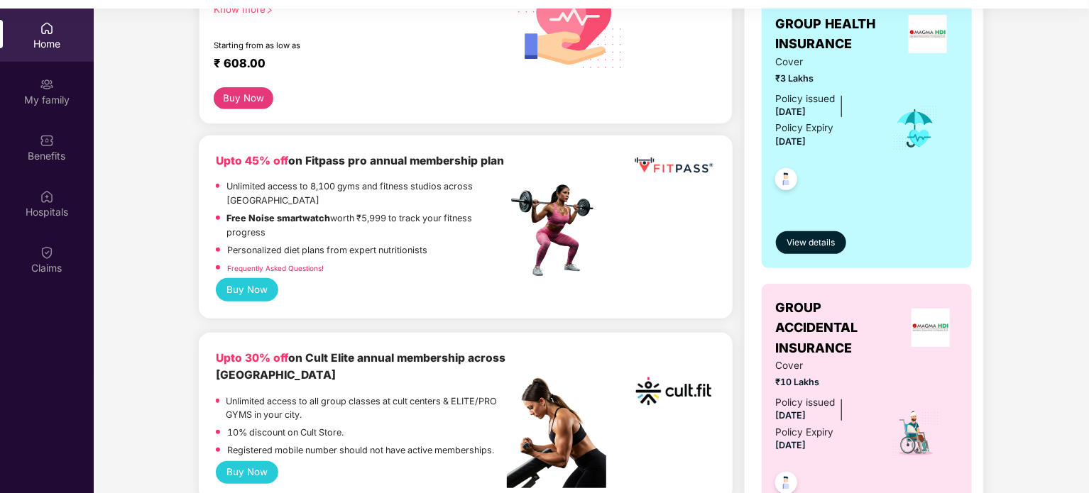
scroll to position [426, 0]
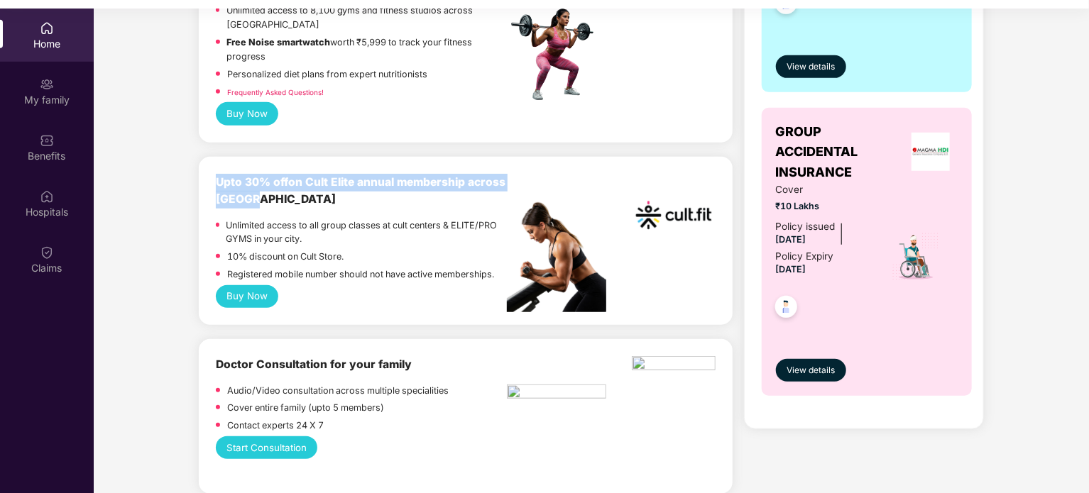
drag, startPoint x: 216, startPoint y: 187, endPoint x: 286, endPoint y: 202, distance: 71.1
click at [286, 202] on div "Upto 30% off on Cult Elite annual membership across [GEOGRAPHIC_DATA]" at bounding box center [362, 191] width 292 height 35
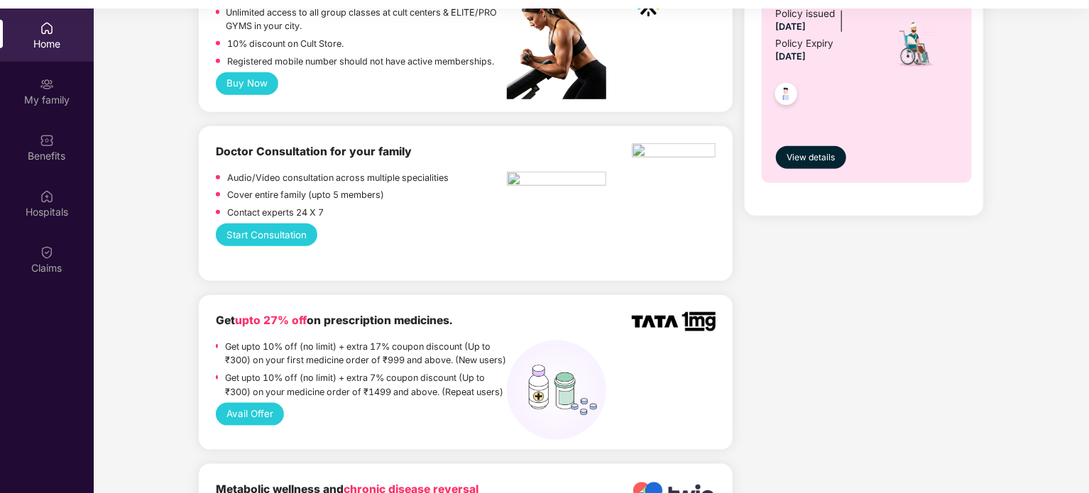
scroll to position [710, 0]
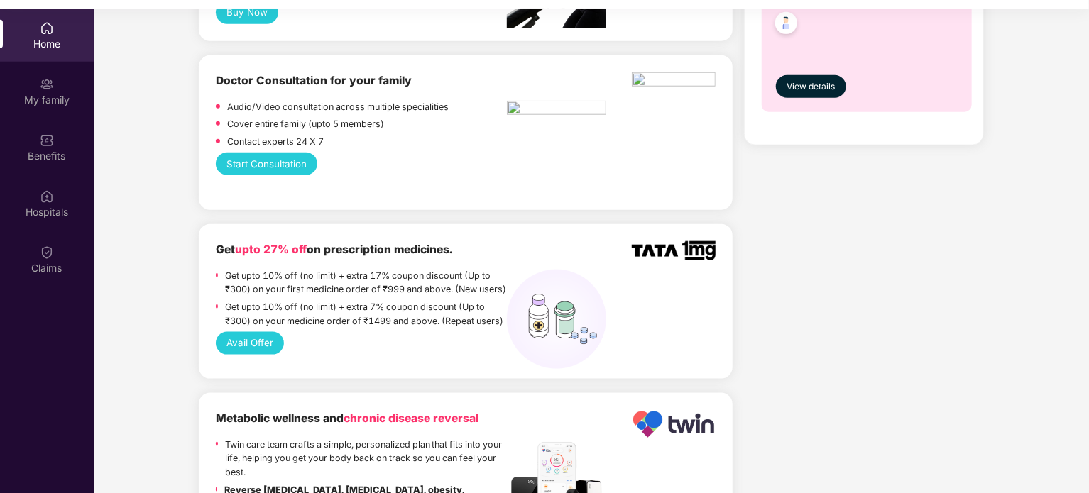
click at [321, 106] on p "Audio/Video consultation across multiple specialities" at bounding box center [337, 107] width 221 height 14
click at [366, 256] on b "Get upto 27% off on prescription medicines." at bounding box center [334, 249] width 236 height 13
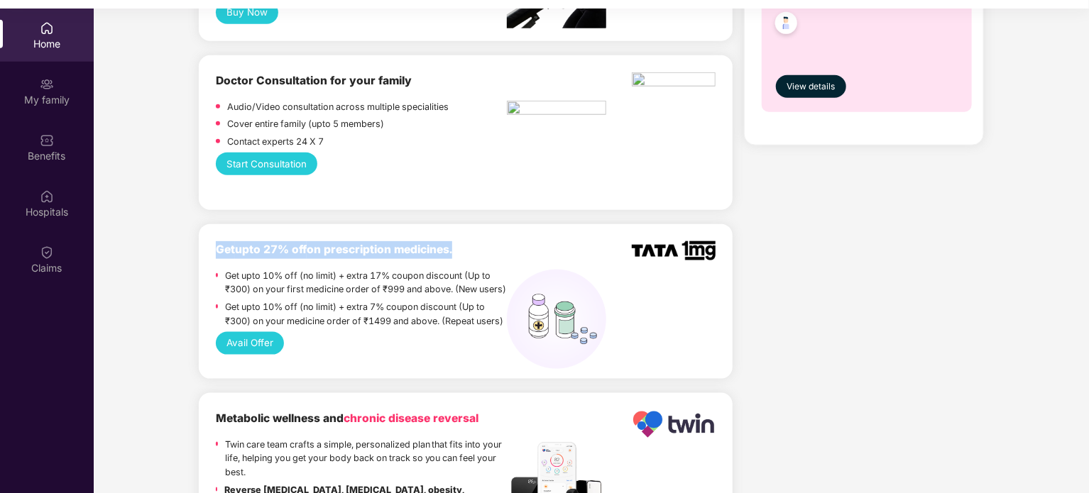
click at [366, 256] on b "Get upto 27% off on prescription medicines." at bounding box center [334, 249] width 236 height 13
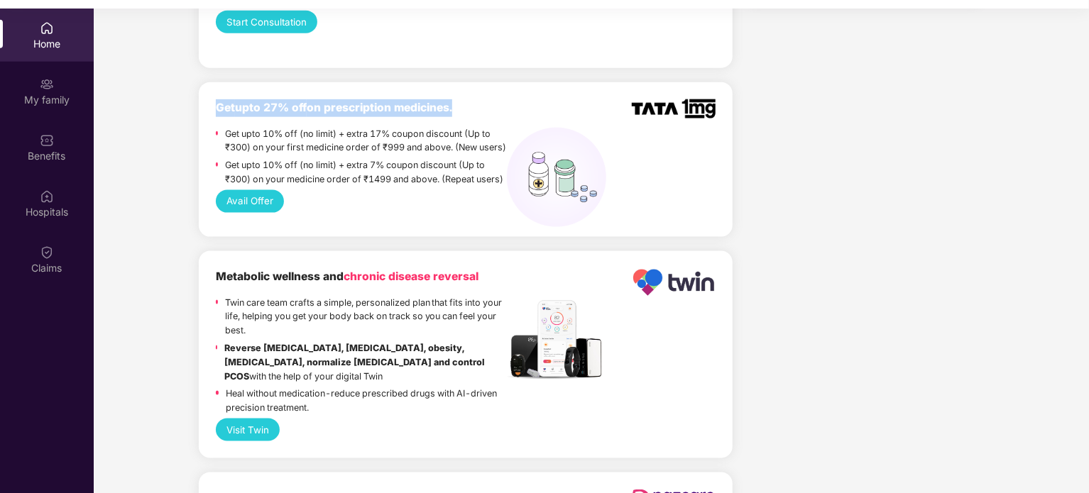
scroll to position [923, 0]
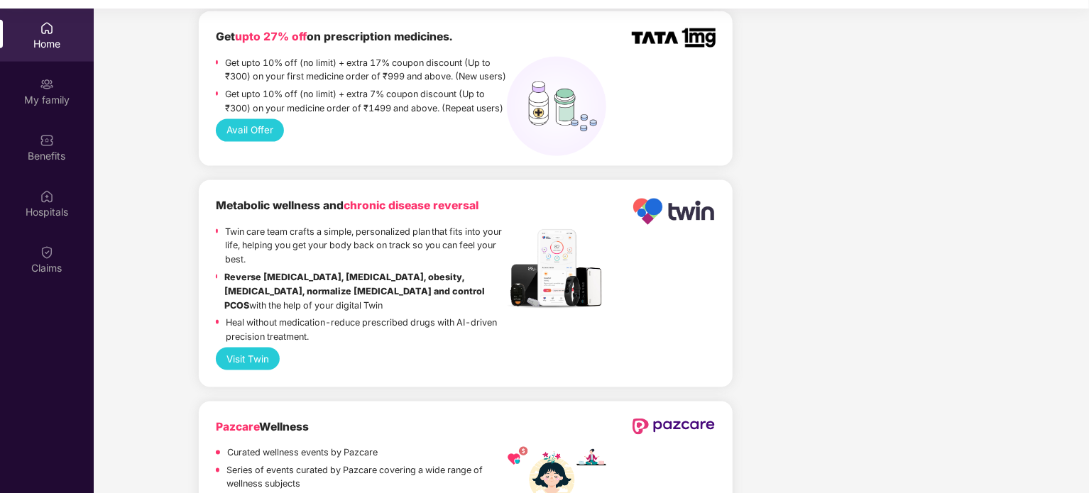
click at [299, 212] on b "Metabolic wellness and chronic disease reversal" at bounding box center [347, 205] width 263 height 13
click at [445, 235] on p "Twin care team crafts a simple, personalized plan that fits into your life, hel…" at bounding box center [366, 246] width 282 height 42
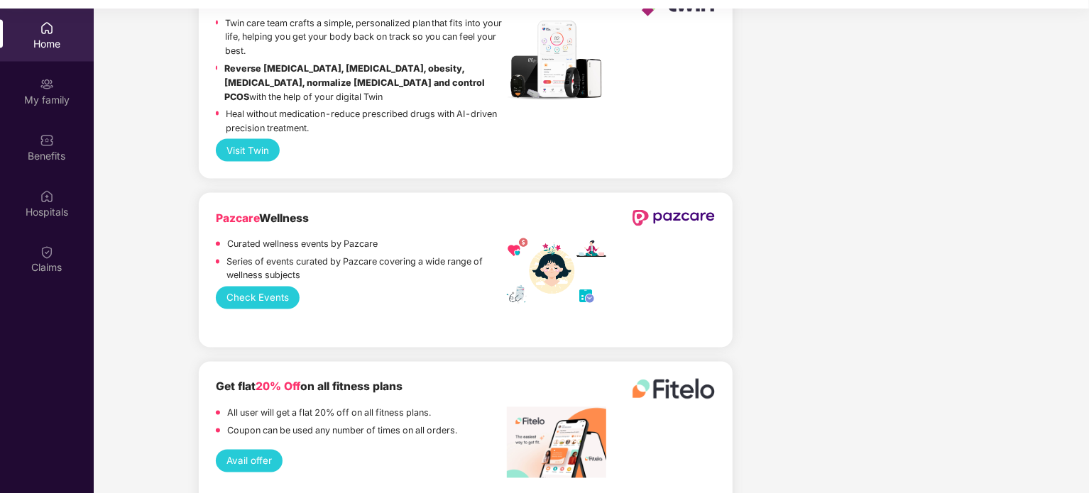
scroll to position [1136, 0]
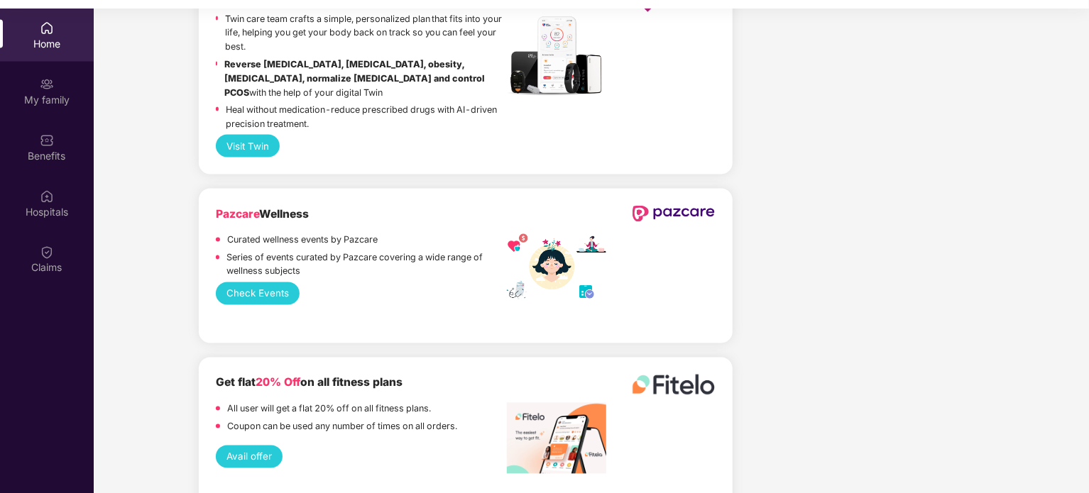
click at [285, 248] on p "Curated wellness events by Pazcare" at bounding box center [302, 241] width 150 height 14
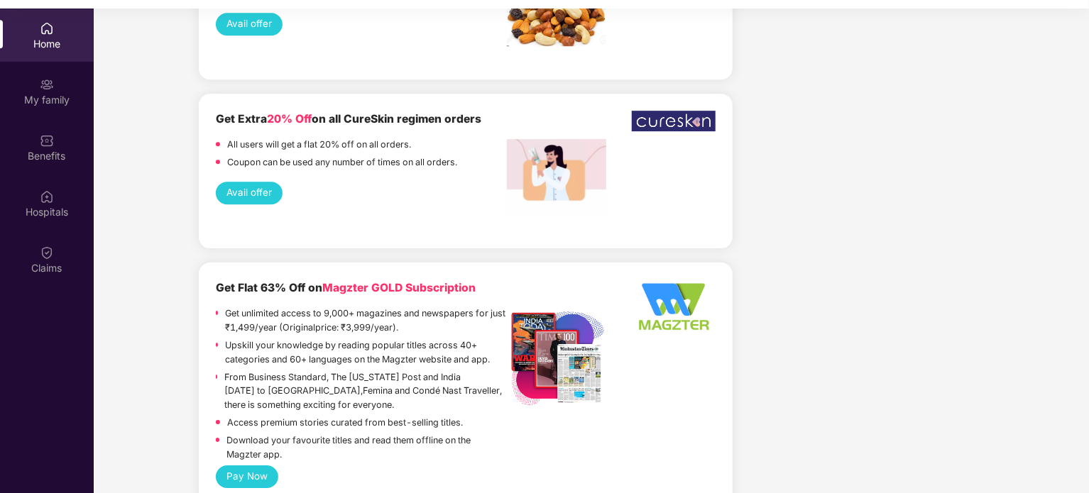
scroll to position [2200, 0]
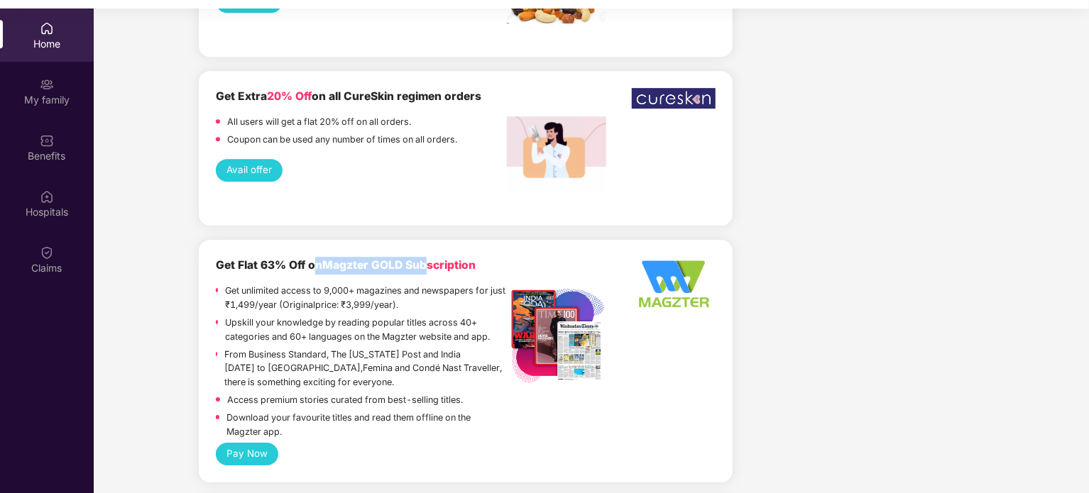
drag, startPoint x: 318, startPoint y: 260, endPoint x: 432, endPoint y: 248, distance: 114.3
click at [432, 248] on div "Get Flat 63% Off on Magzter GOLD Subscription Get unlimited access to 9,000+ ma…" at bounding box center [466, 361] width 534 height 243
click at [424, 257] on div "Get Flat 63% Off on Magzter GOLD Subscription" at bounding box center [362, 266] width 292 height 18
click at [375, 260] on span "Magzter GOLD Subscription" at bounding box center [398, 264] width 153 height 13
drag, startPoint x: 371, startPoint y: 260, endPoint x: 334, endPoint y: 263, distance: 36.3
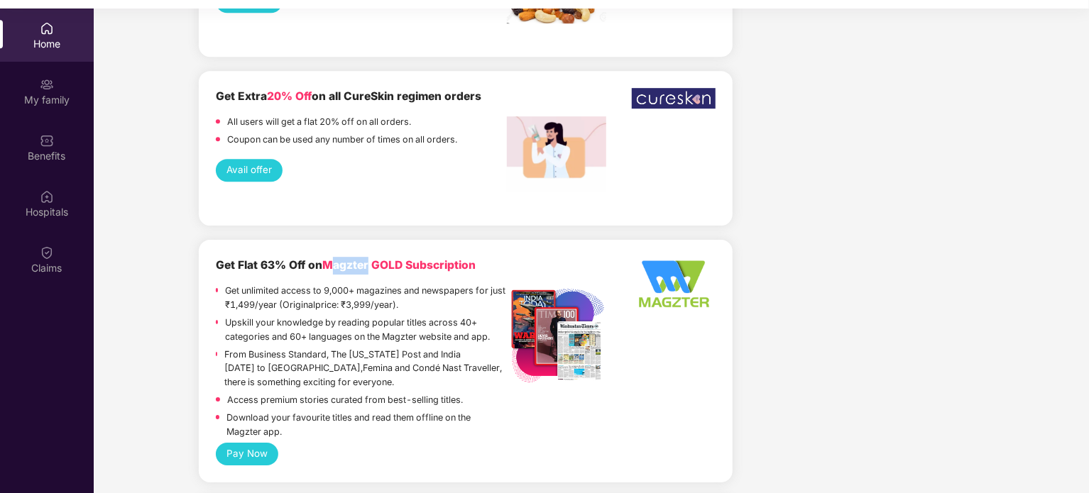
click at [334, 263] on span "Magzter GOLD Subscription" at bounding box center [398, 264] width 153 height 13
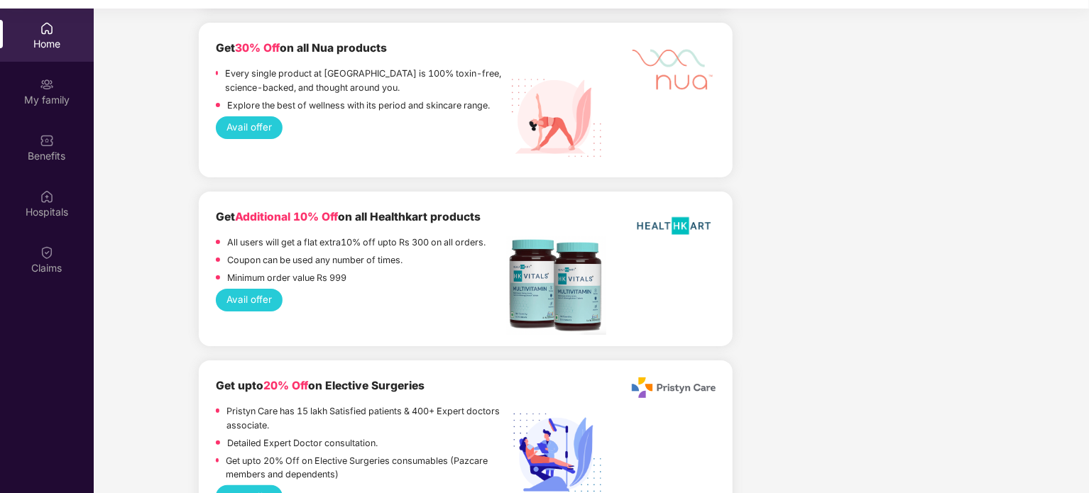
scroll to position [2697, 0]
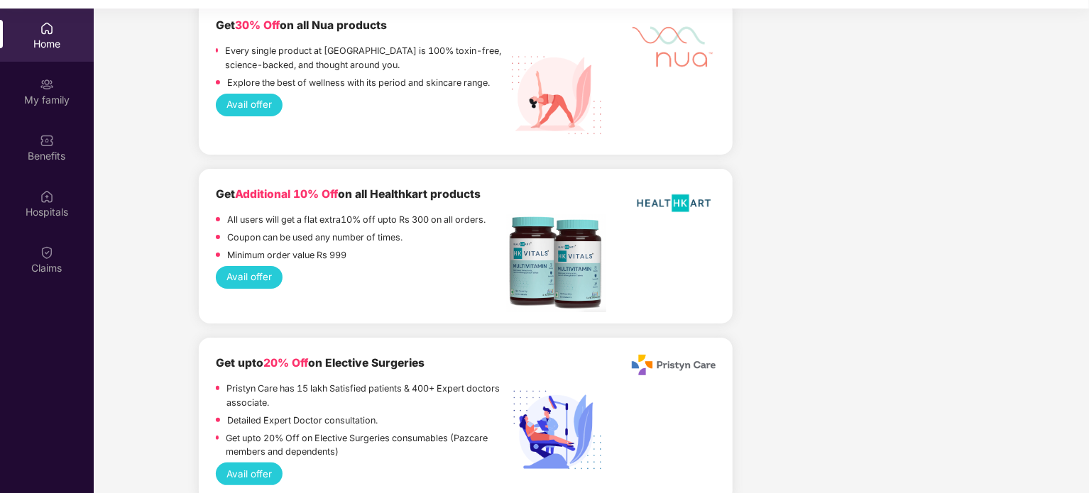
click at [341, 192] on b "Get Additional 10% Off on all Healthkart products" at bounding box center [348, 193] width 265 height 13
click at [338, 190] on span "Additional 10% Off" at bounding box center [286, 193] width 103 height 13
drag, startPoint x: 341, startPoint y: 188, endPoint x: 239, endPoint y: 195, distance: 101.7
click at [239, 195] on span "Additional 10% Off" at bounding box center [286, 193] width 103 height 13
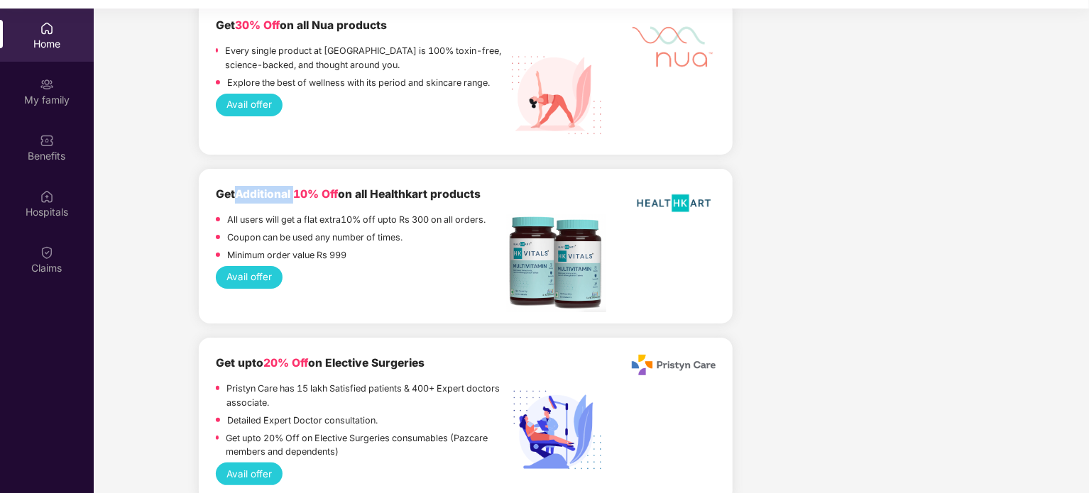
click at [239, 195] on span "Additional 10% Off" at bounding box center [286, 193] width 103 height 13
click at [241, 190] on span "Additional 10% Off" at bounding box center [286, 193] width 103 height 13
drag, startPoint x: 241, startPoint y: 190, endPoint x: 337, endPoint y: 187, distance: 95.8
click at [337, 187] on span "Additional 10% Off" at bounding box center [286, 193] width 103 height 13
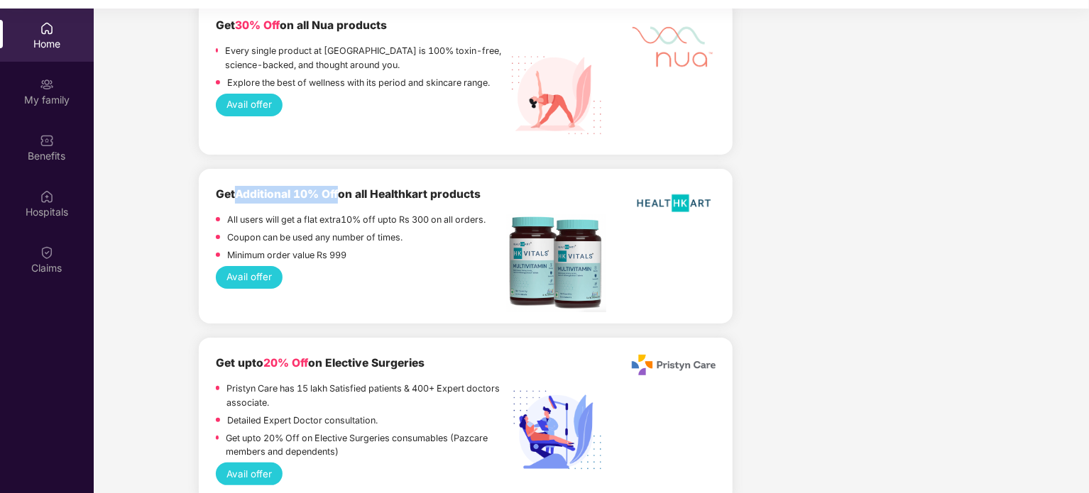
click at [337, 187] on span "Additional 10% Off" at bounding box center [286, 193] width 103 height 13
drag, startPoint x: 331, startPoint y: 193, endPoint x: 236, endPoint y: 192, distance: 95.1
click at [236, 192] on b "Get Additional 10% Off on all Healthkart products" at bounding box center [348, 193] width 265 height 13
click at [237, 192] on span "Additional 10% Off" at bounding box center [286, 193] width 103 height 13
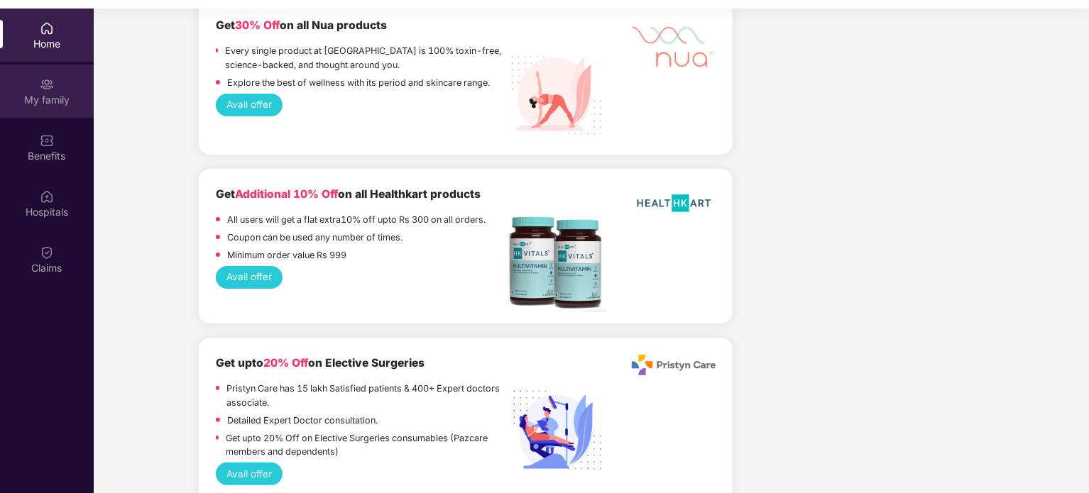
click at [55, 89] on div "My family" at bounding box center [47, 91] width 94 height 53
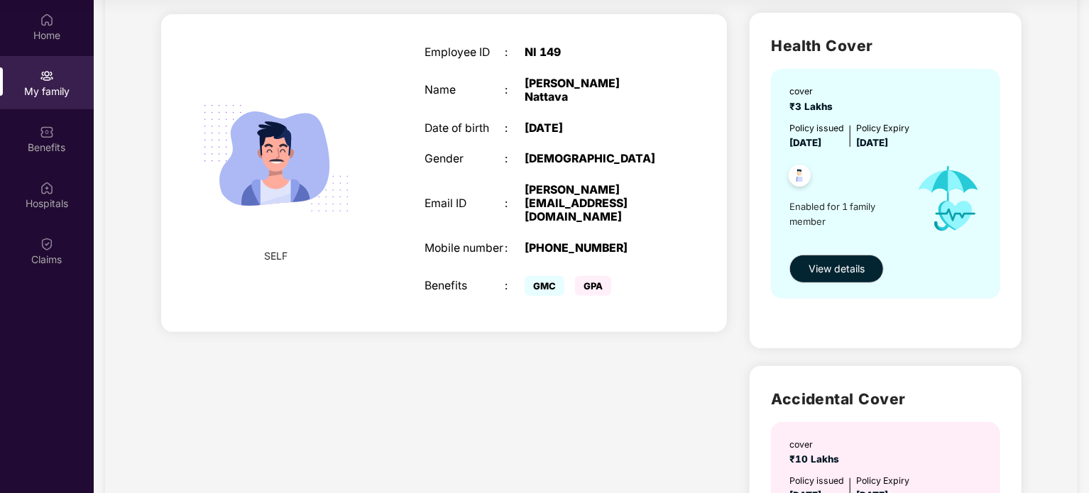
scroll to position [0, 0]
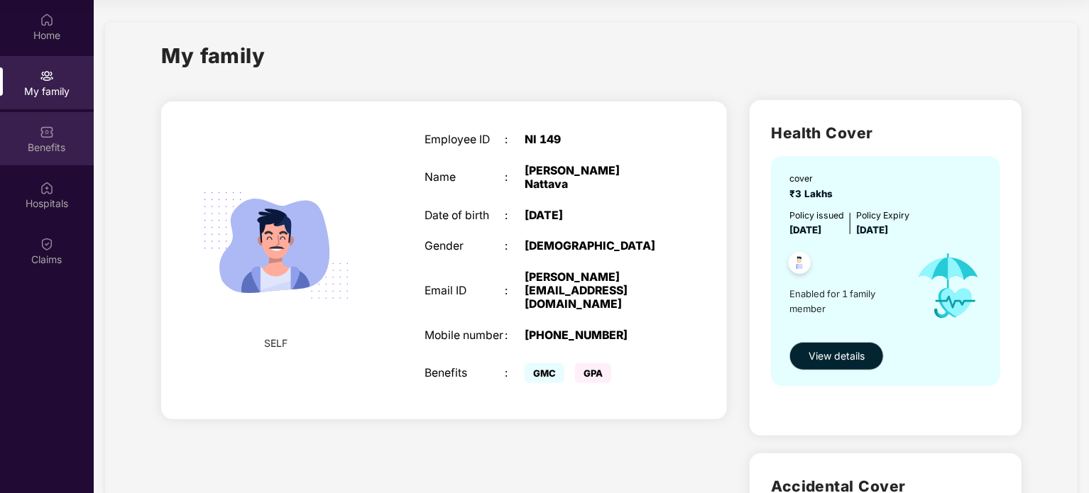
click at [47, 141] on div "Benefits" at bounding box center [47, 148] width 94 height 14
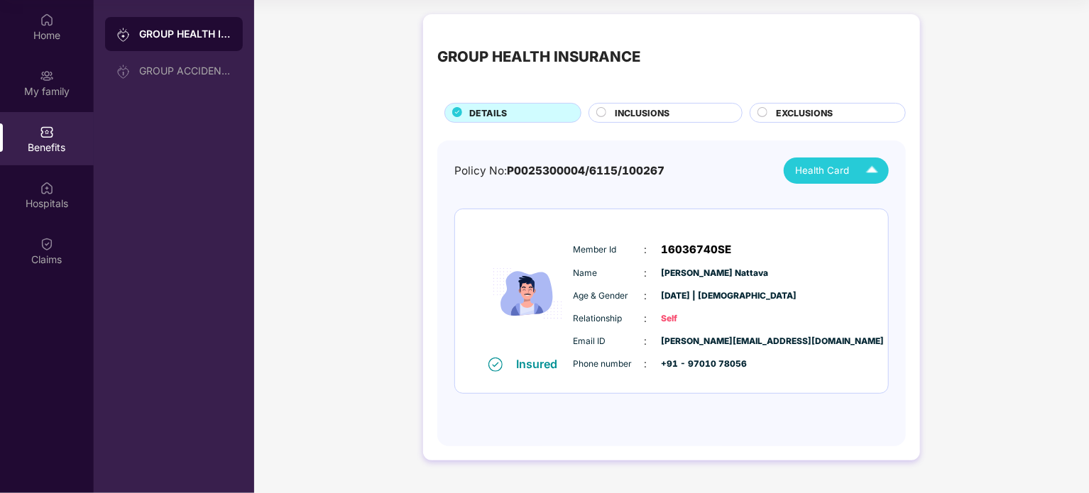
click at [865, 172] on img at bounding box center [872, 170] width 25 height 25
click at [397, 246] on div "GROUP HEALTH INSURANCE DETAILS INCLUSIONS EXCLUSIONS Policy No: P0025300004/611…" at bounding box center [671, 244] width 835 height 475
click at [521, 366] on div "Insured" at bounding box center [542, 364] width 50 height 14
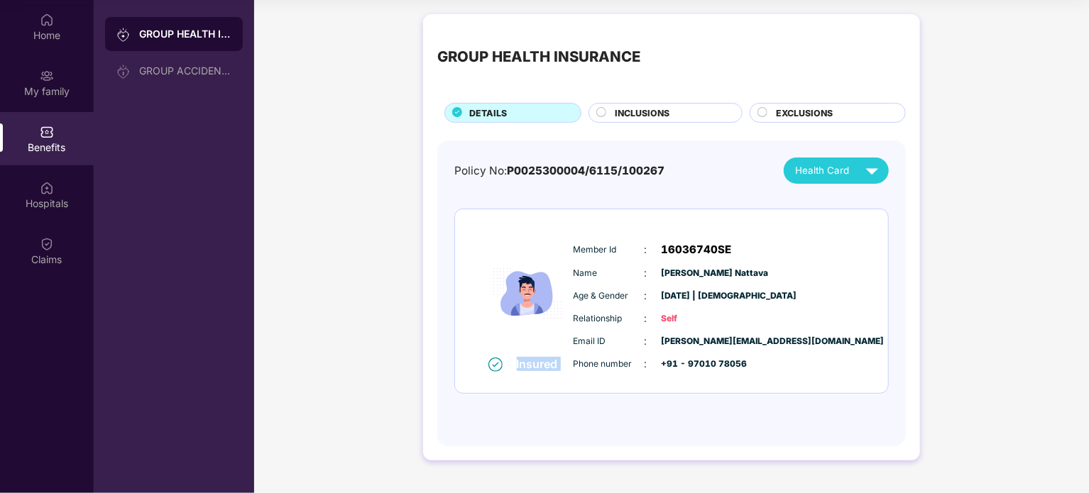
click at [521, 366] on div "Insured" at bounding box center [542, 364] width 50 height 14
click at [701, 114] on div "INCLUSIONS" at bounding box center [671, 114] width 127 height 16
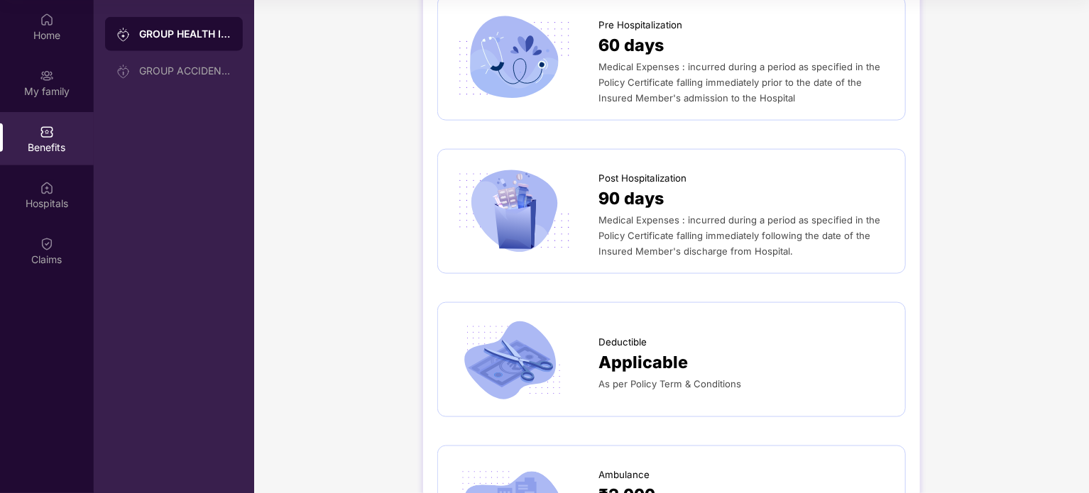
scroll to position [852, 0]
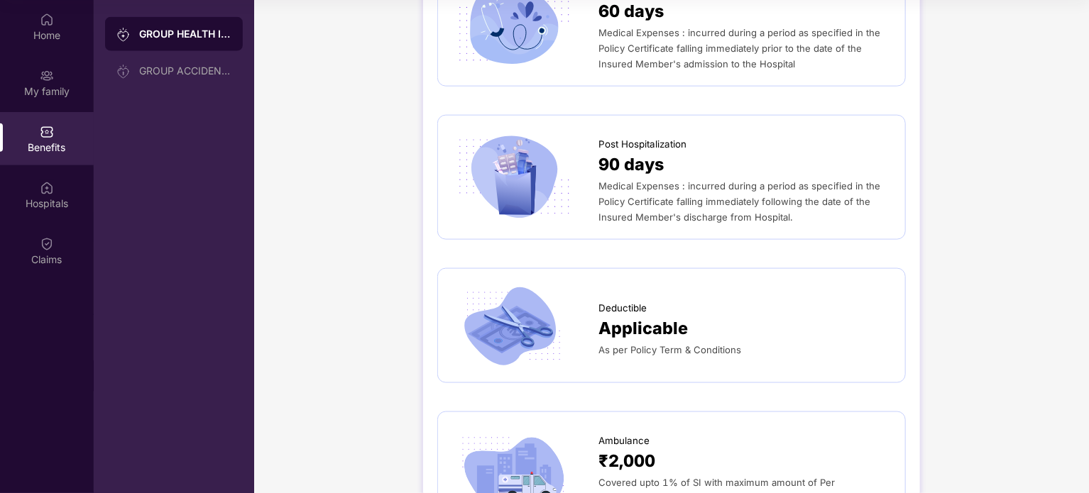
click at [627, 353] on span "As per Policy Term & Conditions" at bounding box center [669, 349] width 143 height 11
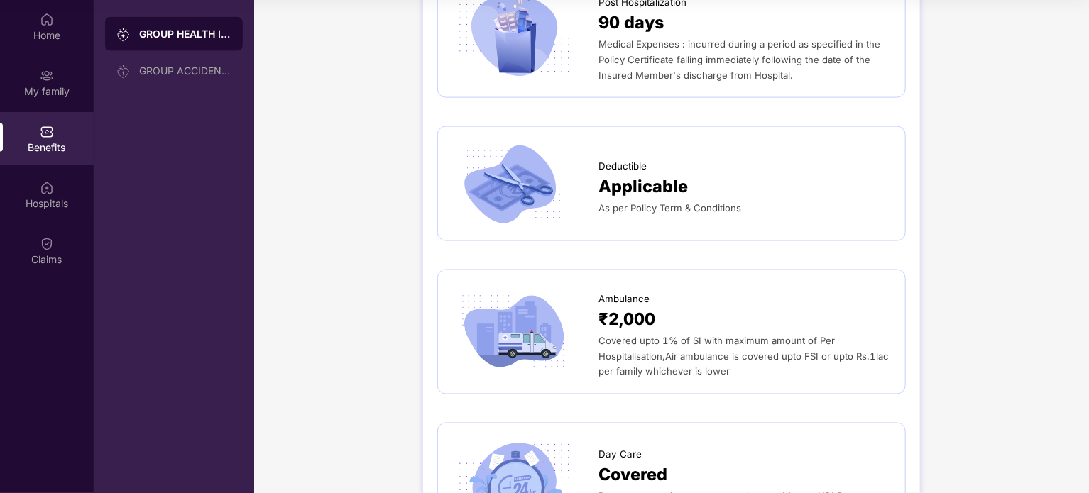
click at [627, 351] on div "Covered upto 1% of SI with maximum amount of Per Hospitalisation,Air ambulance …" at bounding box center [744, 356] width 292 height 47
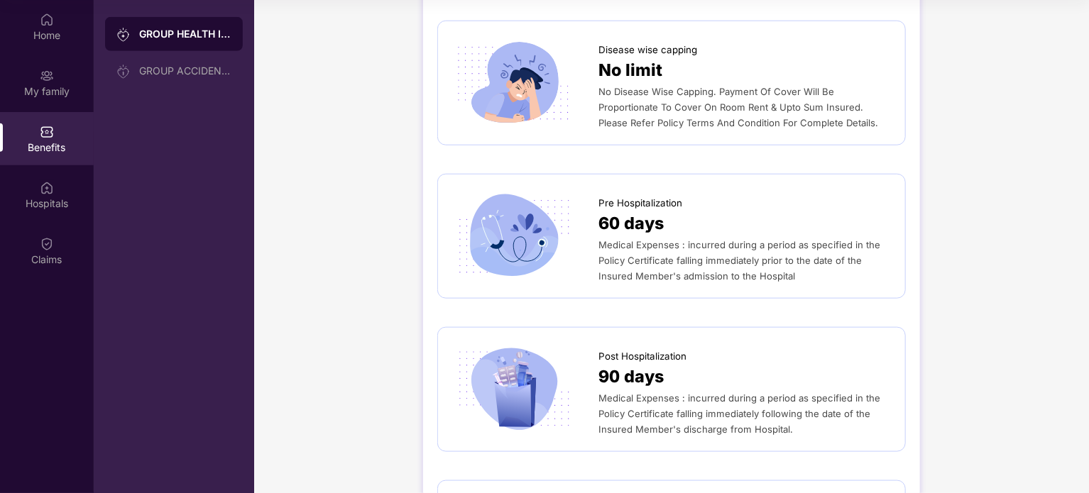
scroll to position [710, 0]
